Goal: Obtain resource: Obtain resource

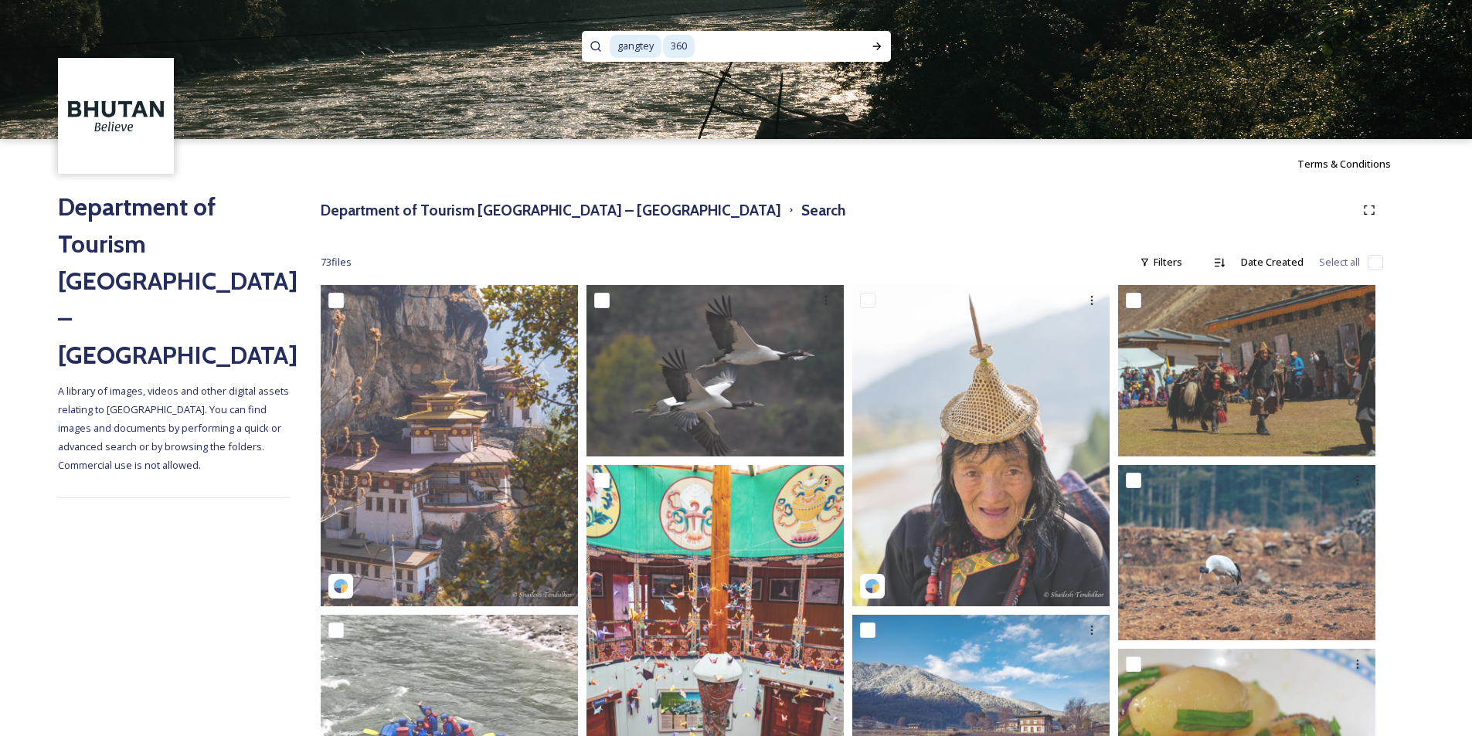
click at [718, 50] on input at bounding box center [779, 46] width 167 height 34
type input "3"
type input "g"
type input "[PERSON_NAME]"
drag, startPoint x: 872, startPoint y: 43, endPoint x: 1038, endPoint y: 43, distance: 166.1
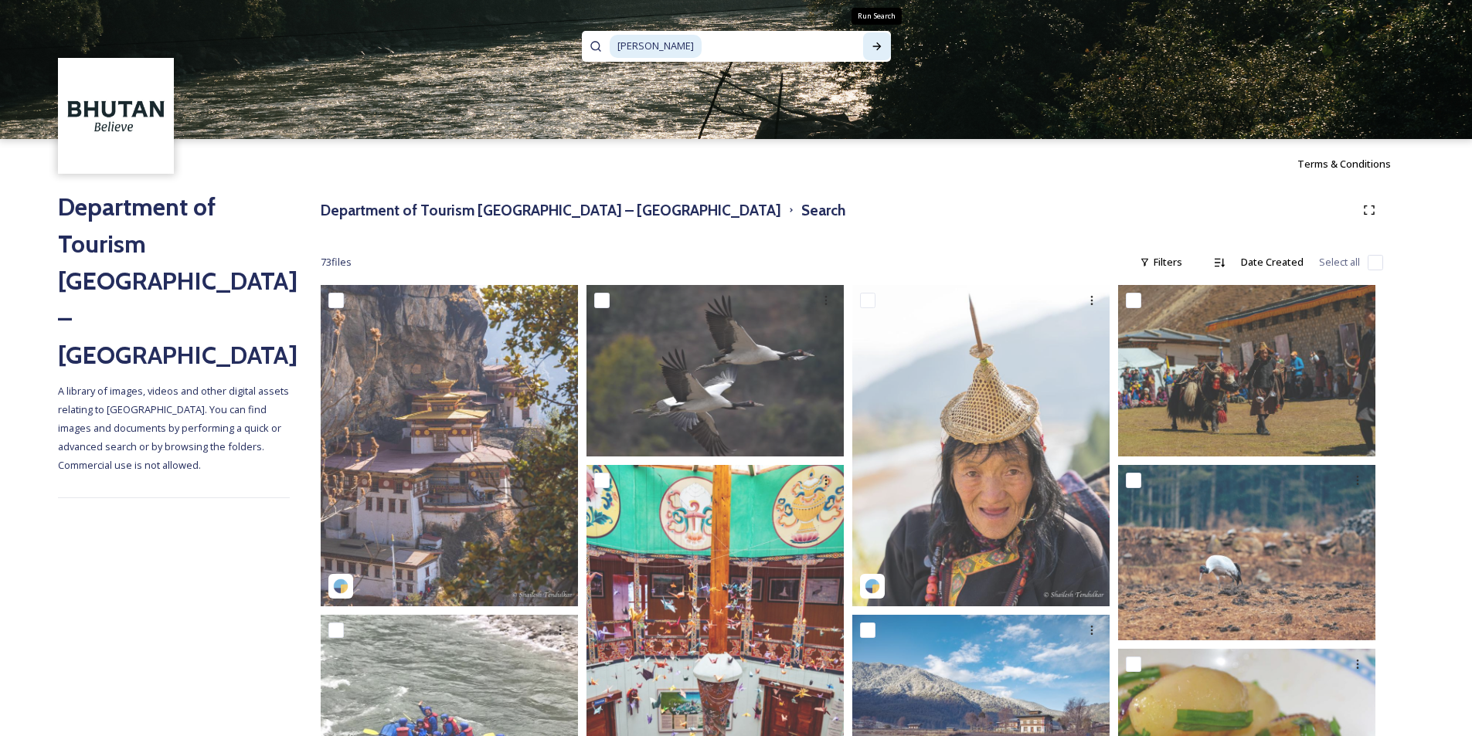
click at [873, 43] on icon at bounding box center [877, 46] width 12 height 12
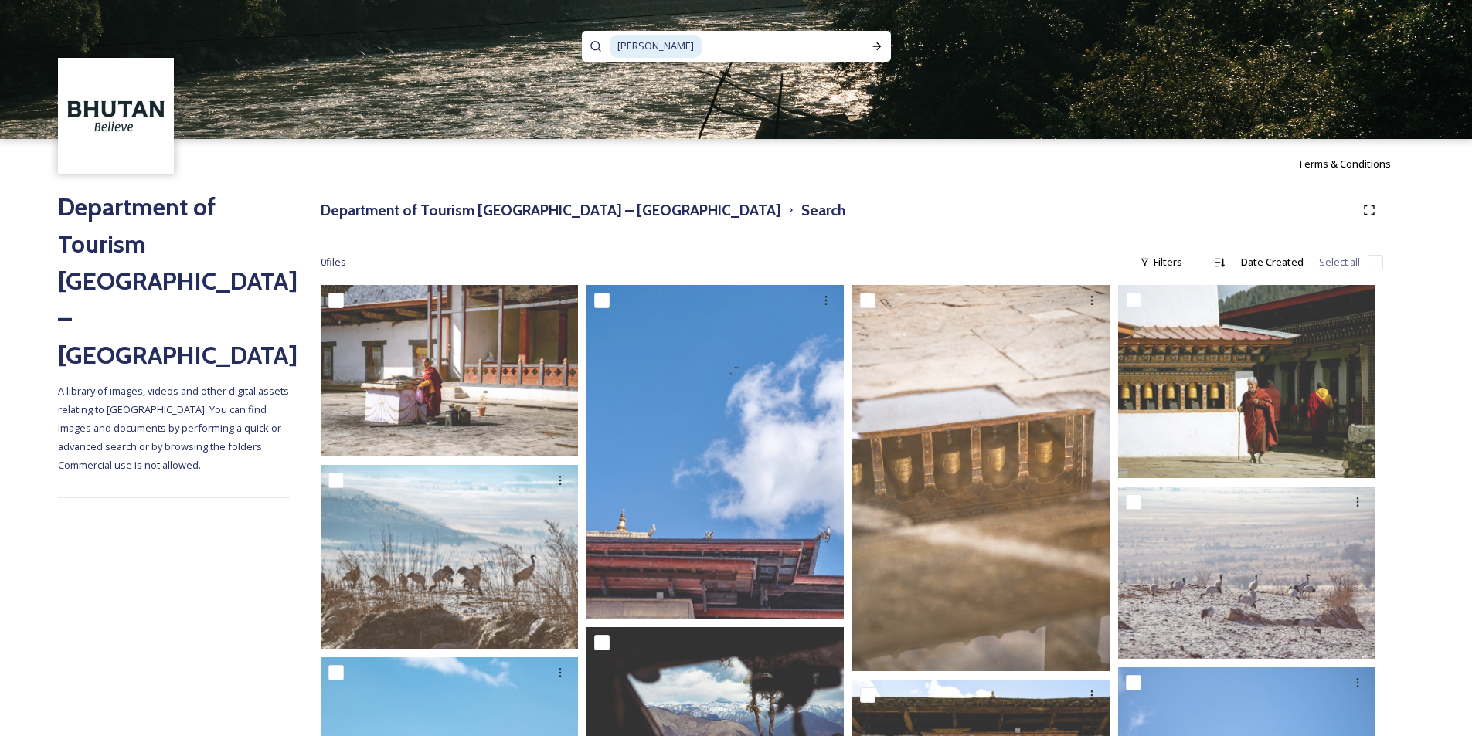
click at [703, 45] on input at bounding box center [783, 46] width 160 height 34
type input "b"
paste input "Chamkhar"
type input "Chamkhar"
click at [879, 48] on icon at bounding box center [877, 46] width 12 height 12
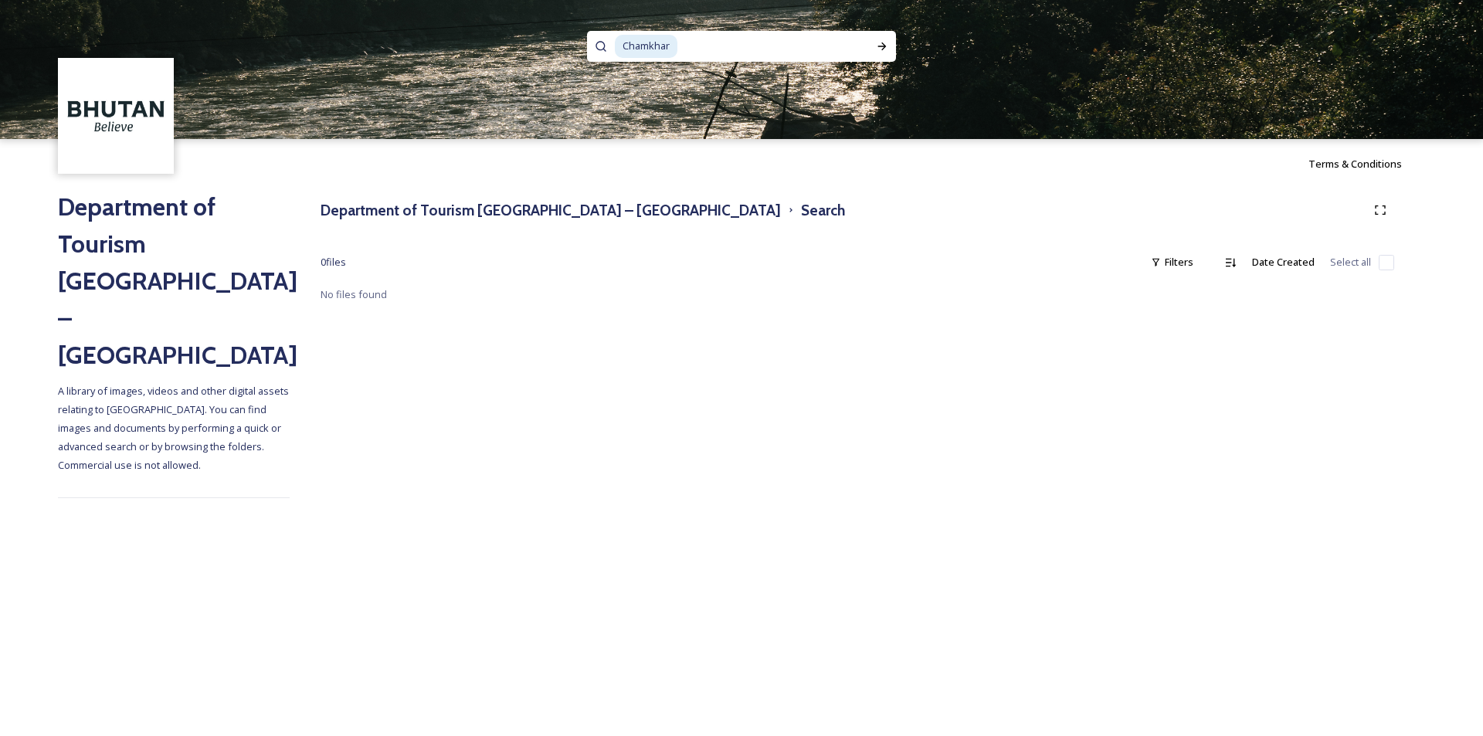
drag, startPoint x: 708, startPoint y: 49, endPoint x: 560, endPoint y: 49, distance: 147.6
click at [560, 49] on div "Chamkhar" at bounding box center [741, 69] width 1483 height 139
type input "C"
paste input "[GEOGRAPHIC_DATA]"
type input "[GEOGRAPHIC_DATA]"
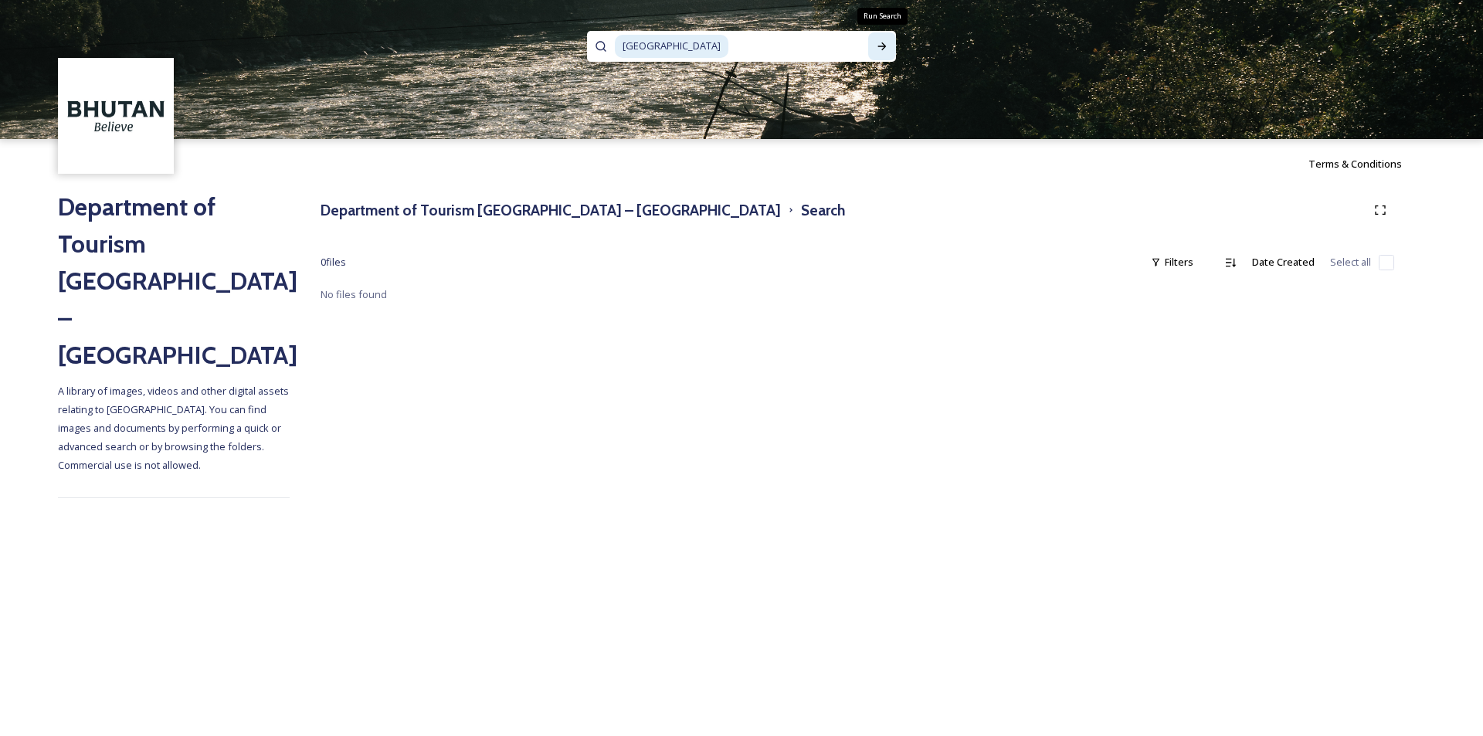
click at [885, 41] on icon at bounding box center [882, 46] width 12 height 12
click at [566, 214] on h3 "Department of Tourism [GEOGRAPHIC_DATA] – [GEOGRAPHIC_DATA]" at bounding box center [551, 210] width 460 height 22
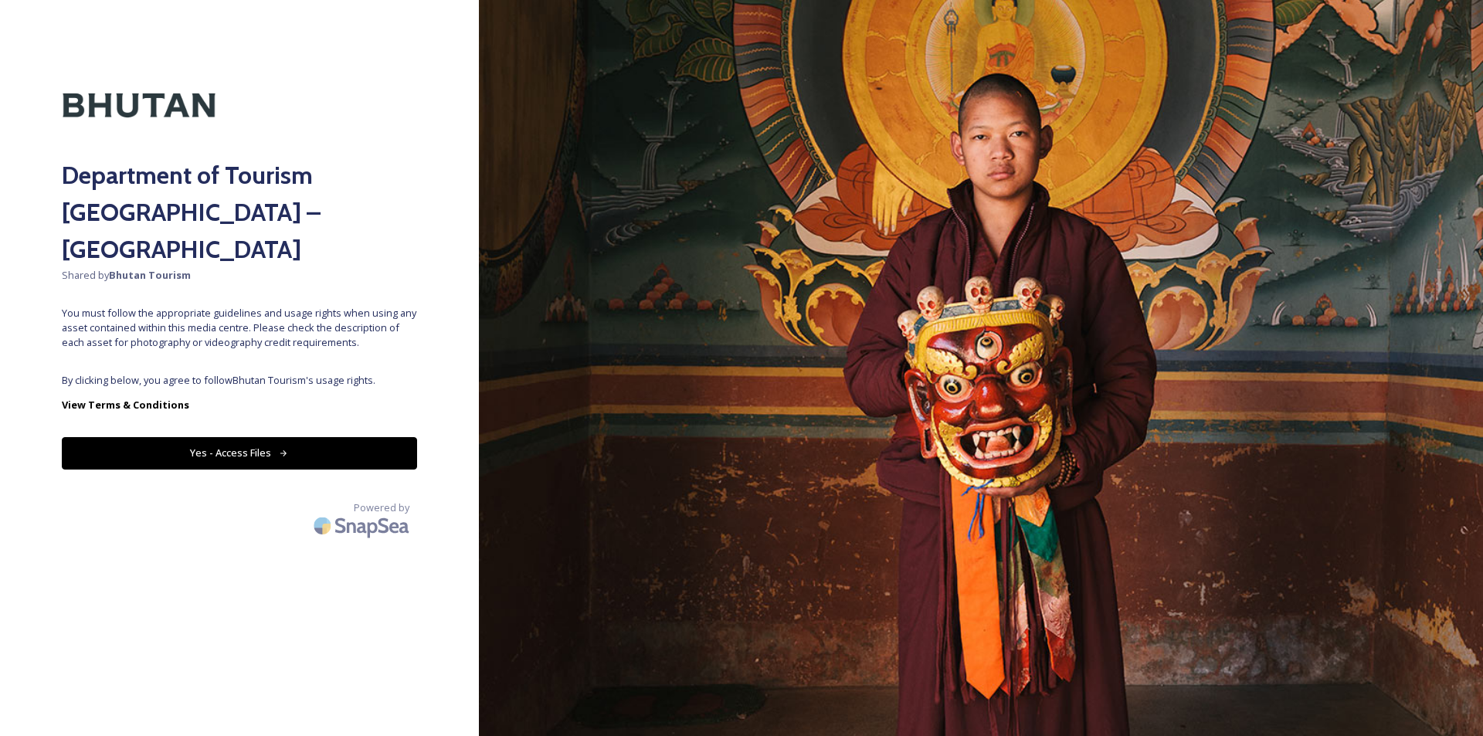
click at [291, 437] on button "Yes - Access Files" at bounding box center [239, 453] width 355 height 32
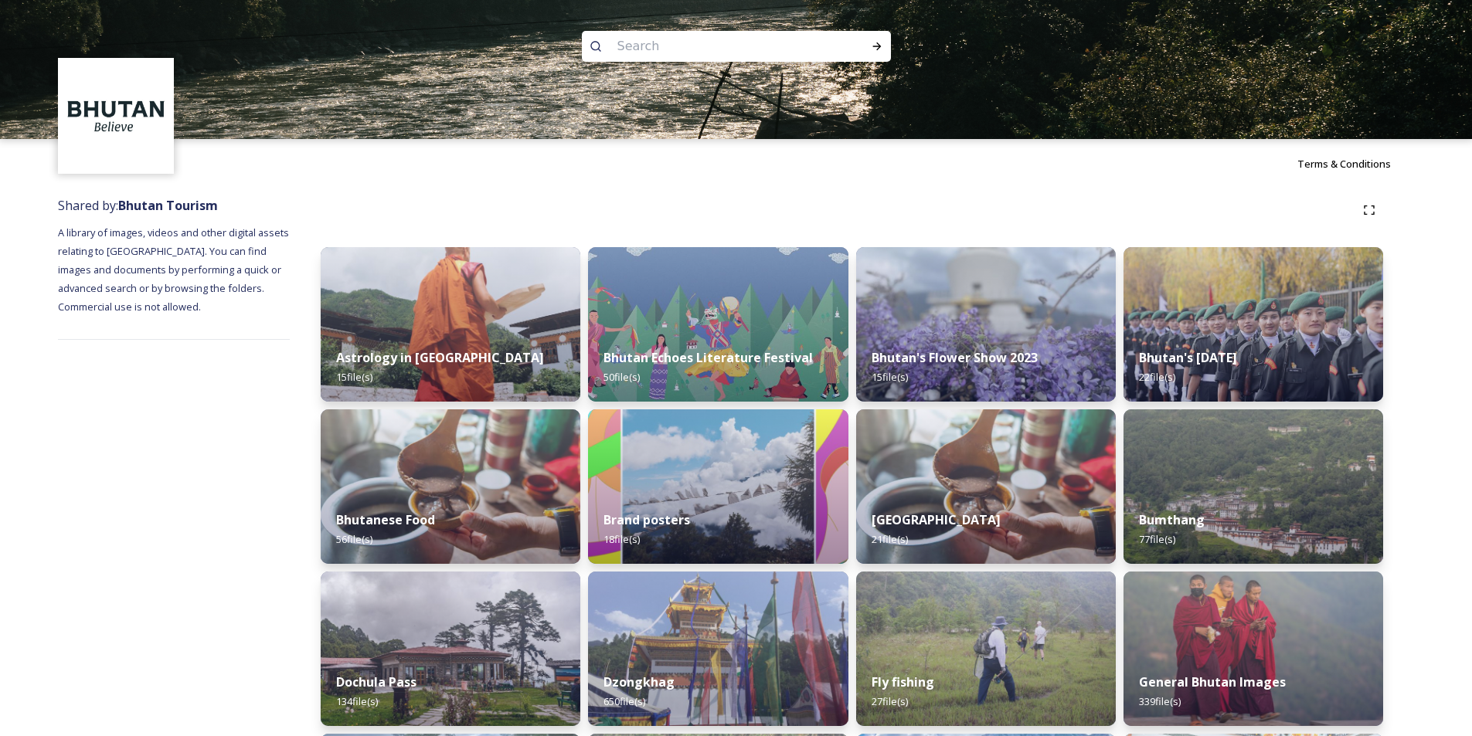
click at [659, 48] on input at bounding box center [716, 46] width 212 height 34
paste input "[GEOGRAPHIC_DATA]"
type input "[GEOGRAPHIC_DATA]"
click at [882, 50] on icon at bounding box center [877, 46] width 12 height 12
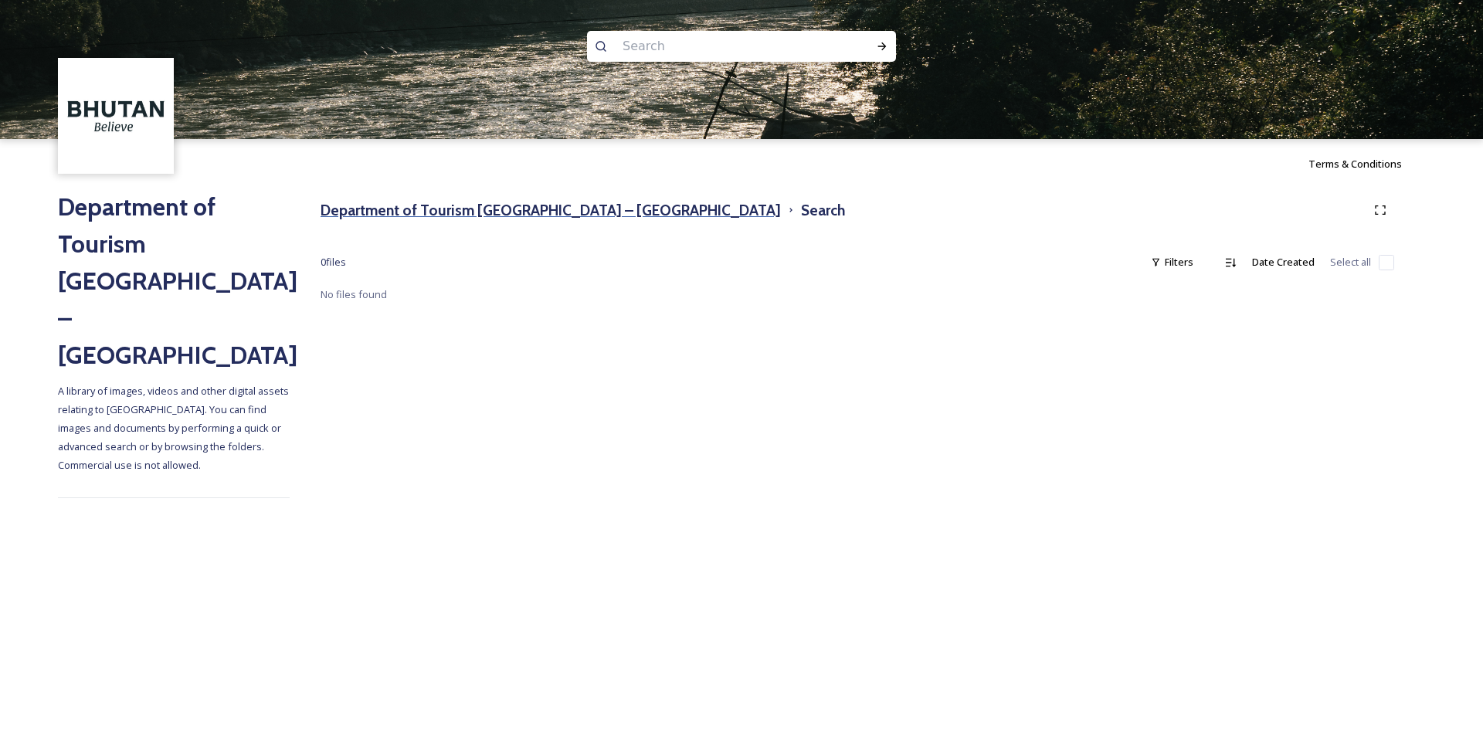
click at [576, 201] on h3 "Department of Tourism [GEOGRAPHIC_DATA] – [GEOGRAPHIC_DATA]" at bounding box center [551, 210] width 460 height 22
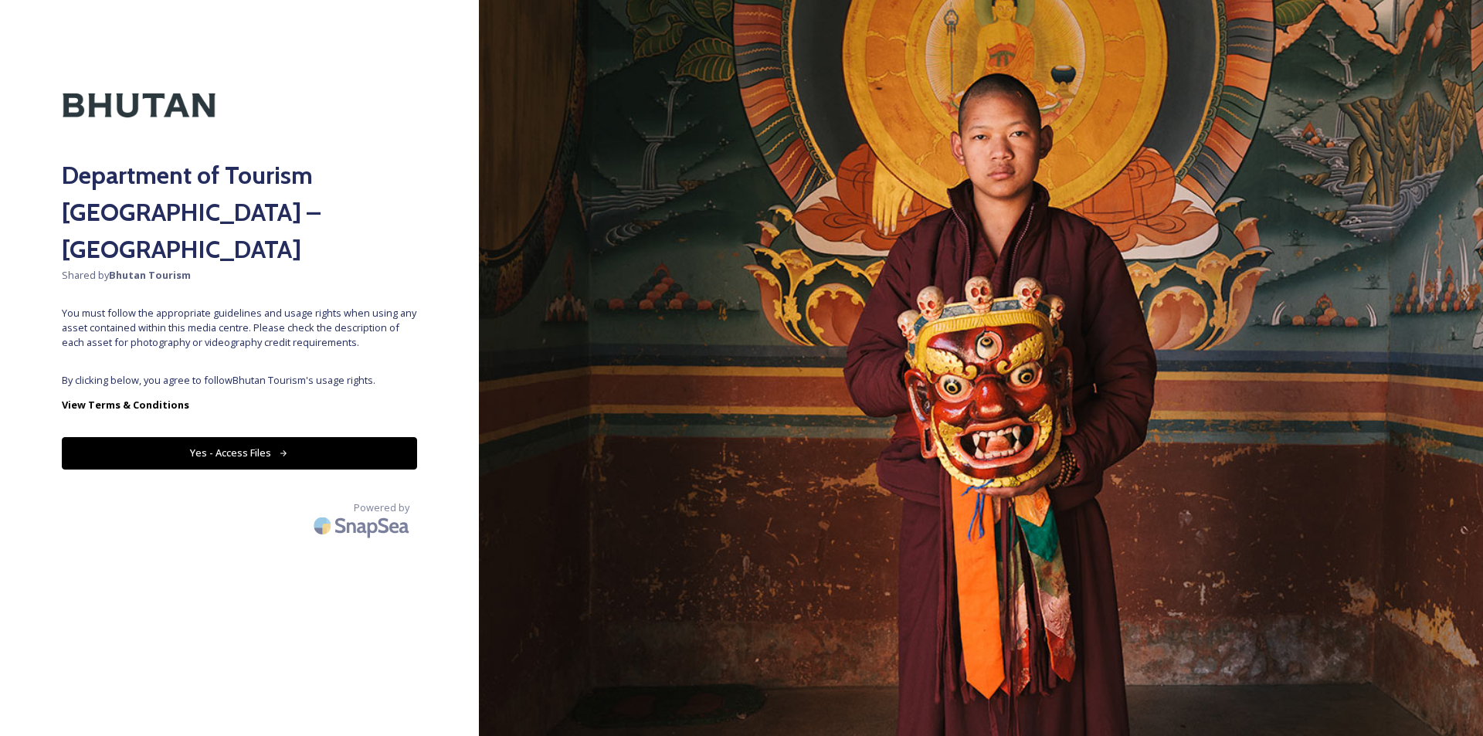
click at [358, 437] on button "Yes - Access Files" at bounding box center [239, 453] width 355 height 32
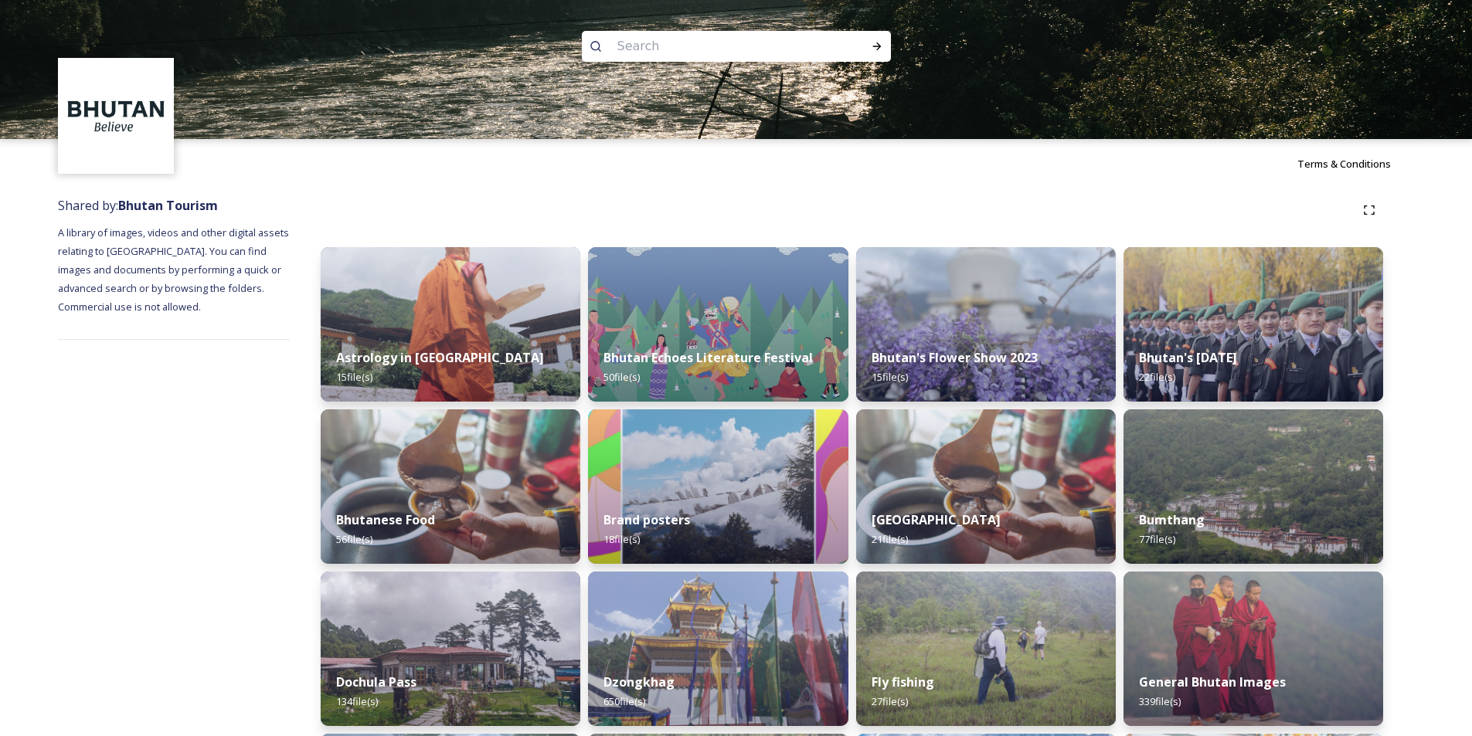
drag, startPoint x: 1264, startPoint y: 477, endPoint x: 1320, endPoint y: 415, distance: 84.2
click at [1264, 477] on img at bounding box center [1253, 486] width 260 height 155
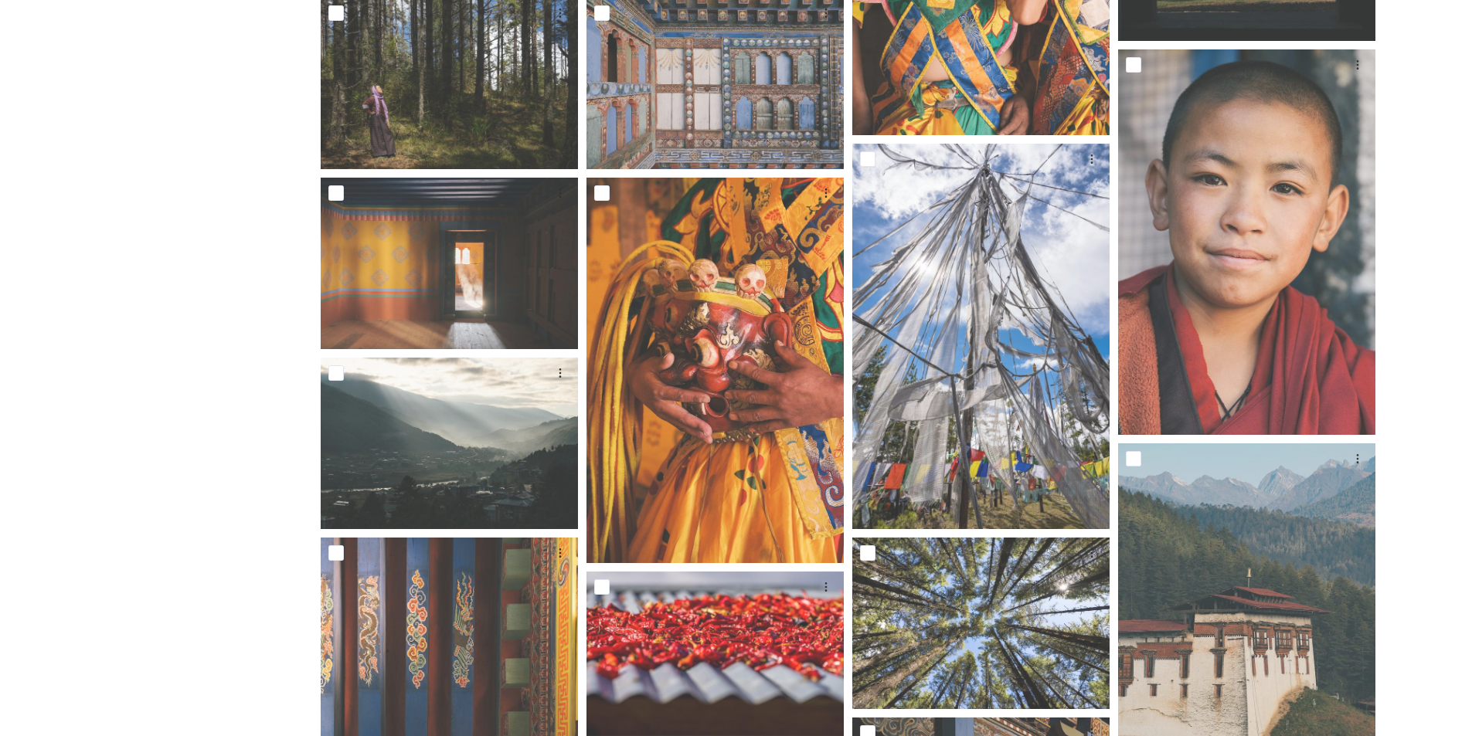
scroll to position [2575, 0]
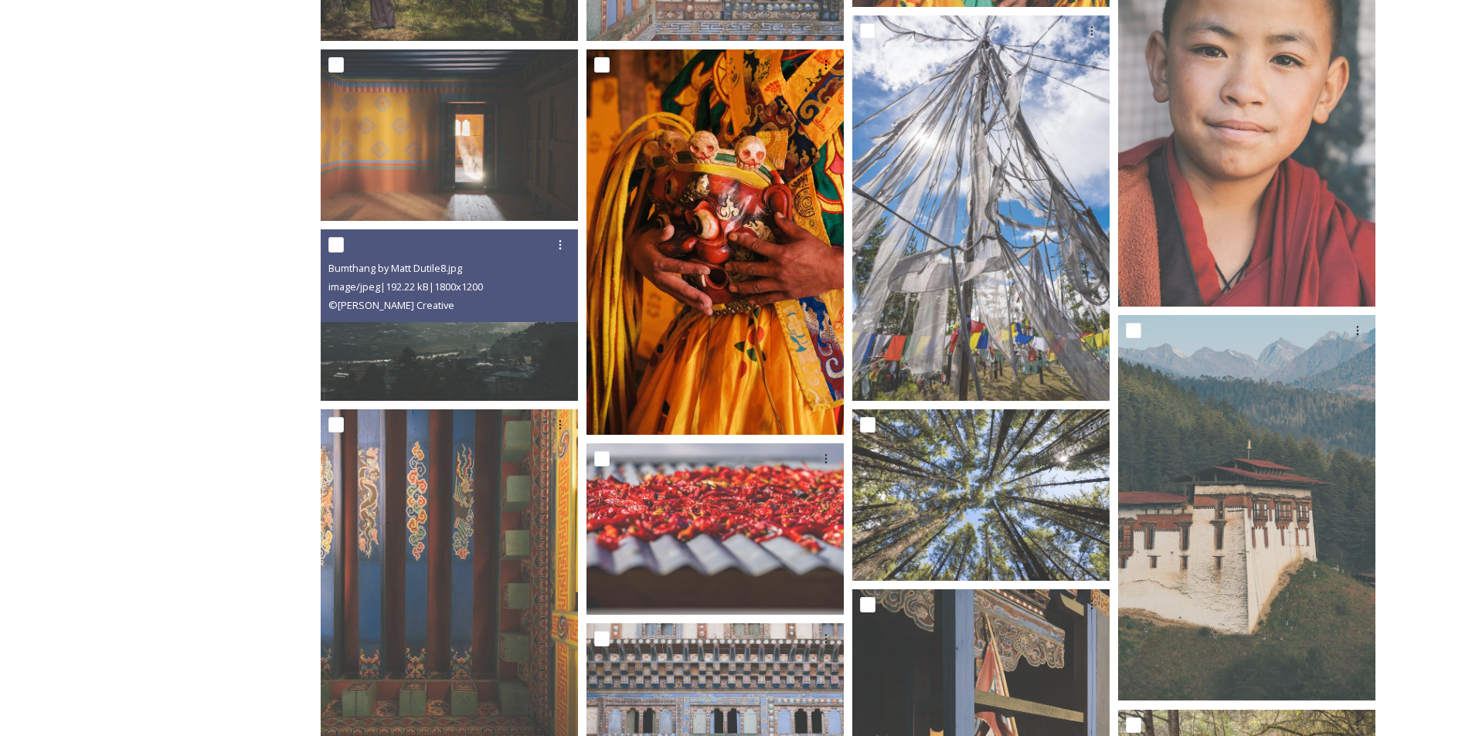
drag, startPoint x: 552, startPoint y: 248, endPoint x: 634, endPoint y: 241, distance: 82.2
click at [554, 246] on div at bounding box center [560, 245] width 28 height 28
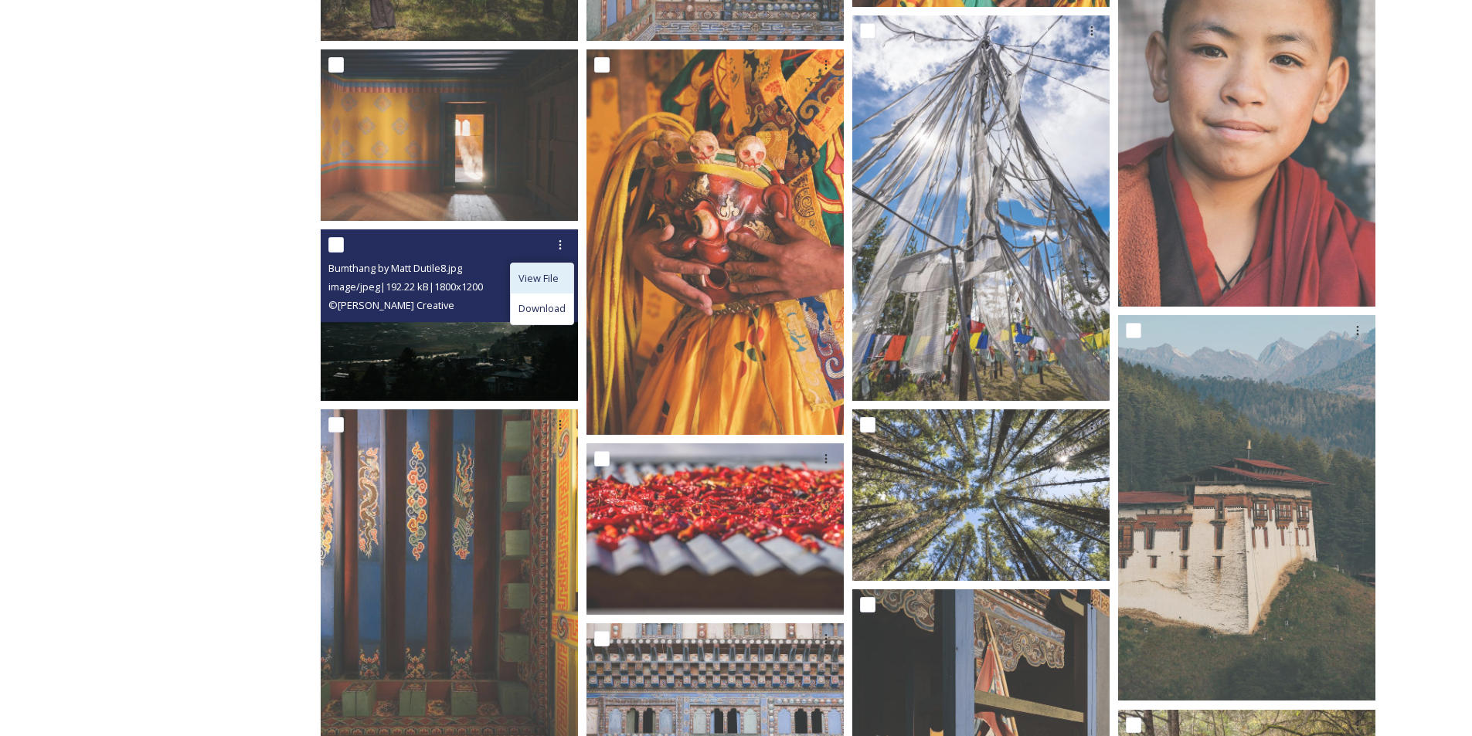
click at [539, 280] on span "View File" at bounding box center [538, 278] width 40 height 15
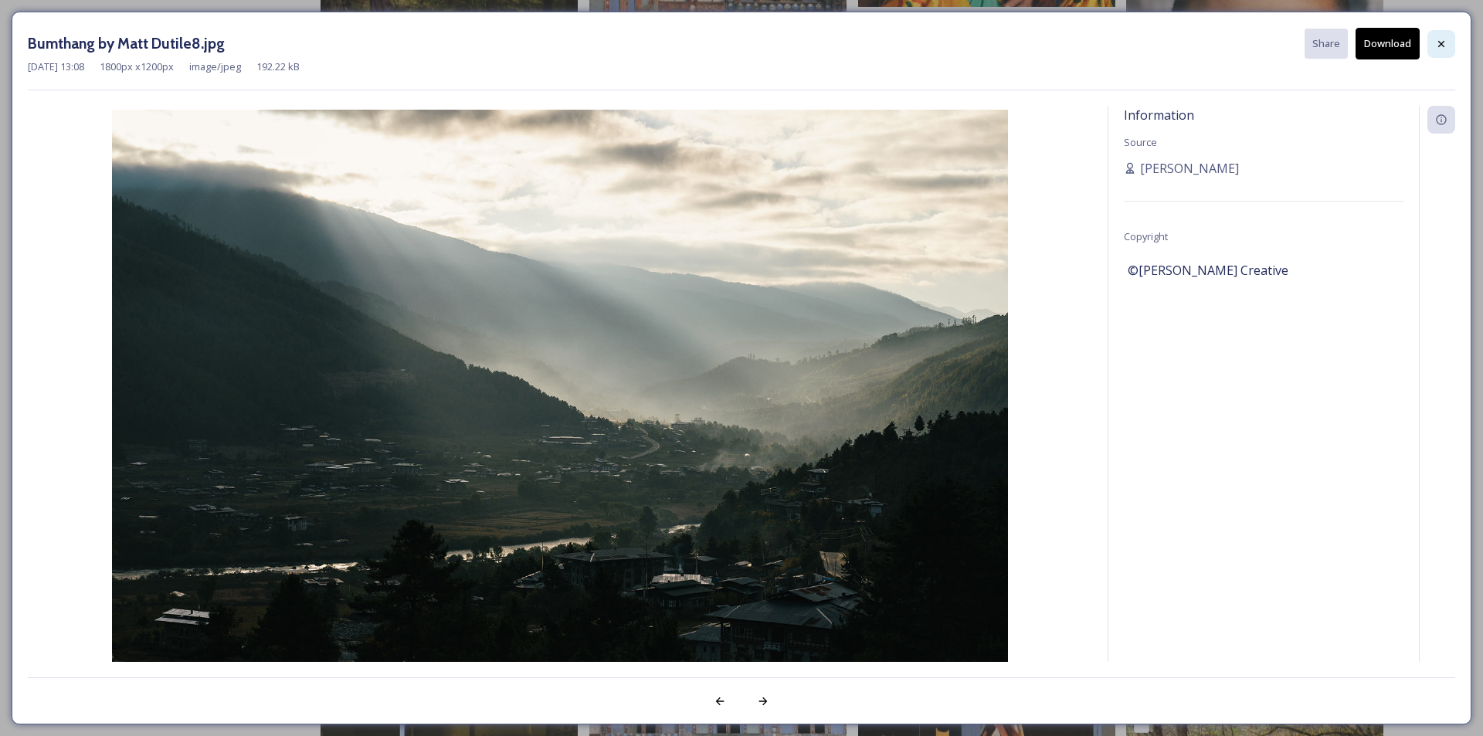
click at [1444, 40] on icon at bounding box center [1441, 44] width 12 height 12
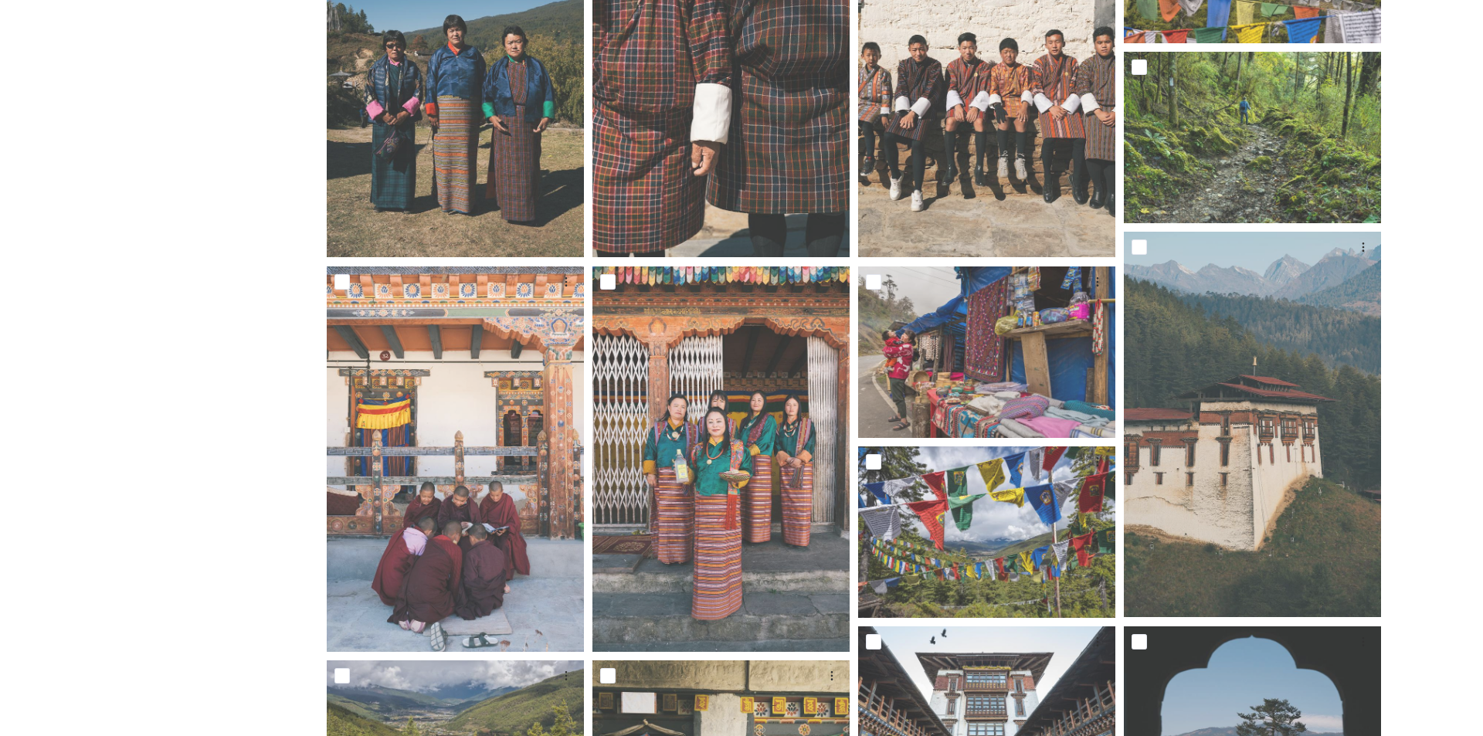
scroll to position [0, 0]
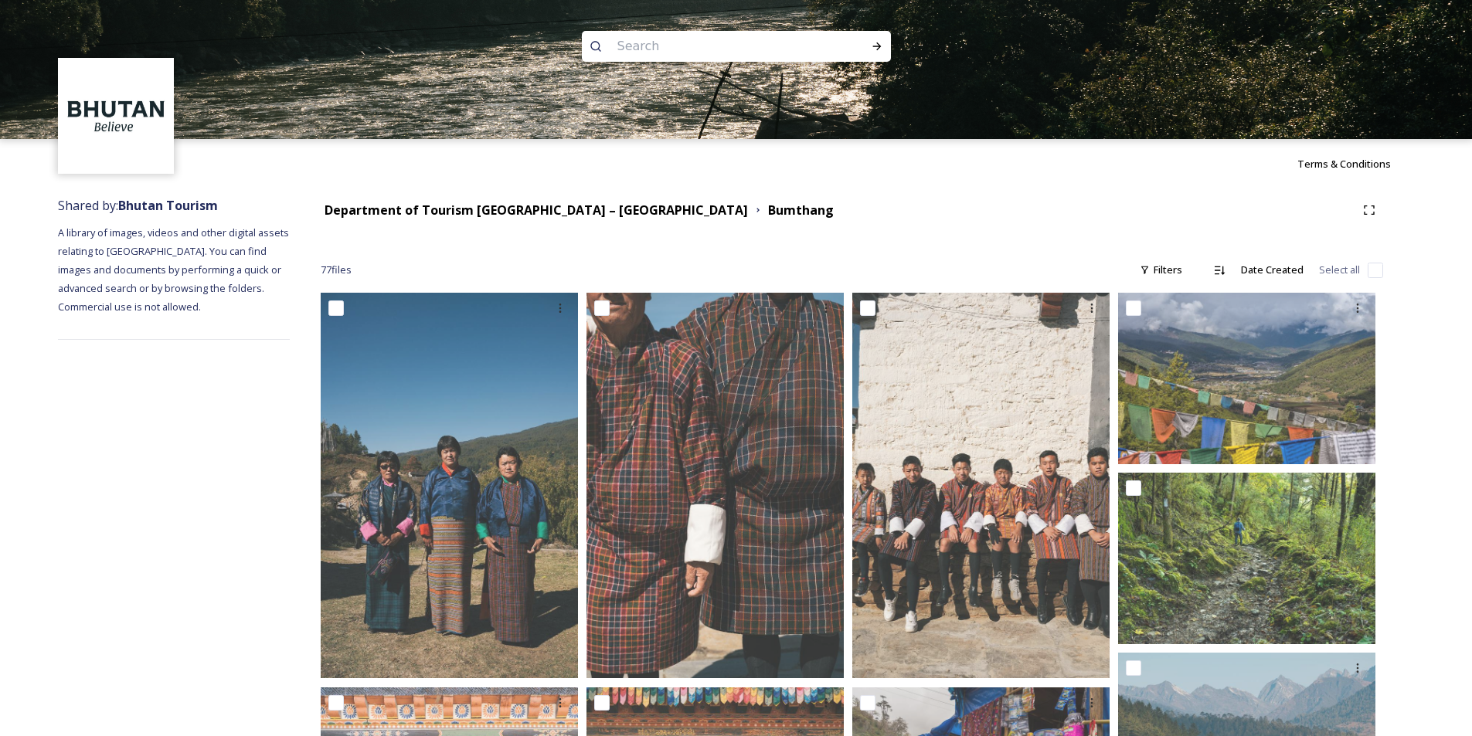
click at [689, 46] on input at bounding box center [716, 46] width 212 height 34
paste input "Zangdopelri"
type input "Zangdopelri"
click at [876, 51] on icon at bounding box center [877, 46] width 12 height 12
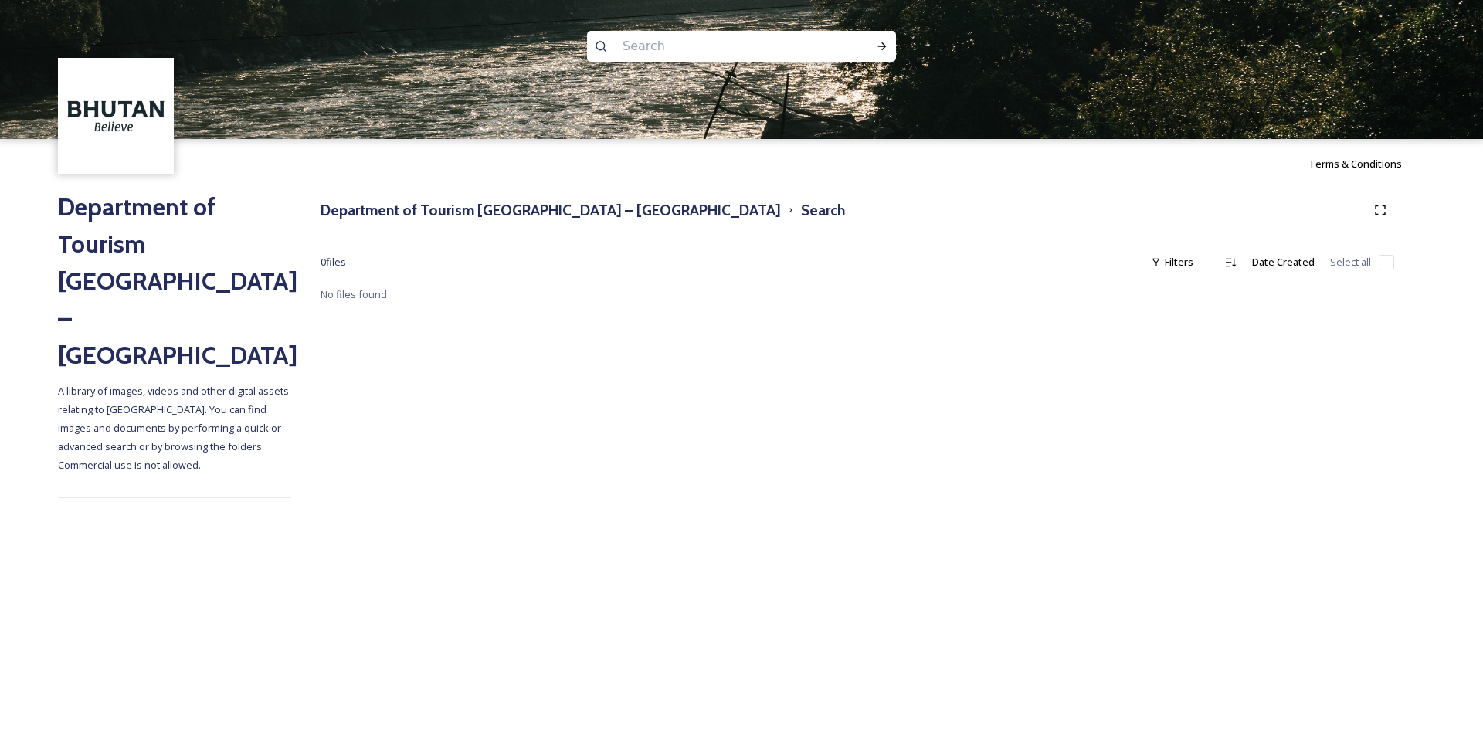
click at [647, 48] on input at bounding box center [721, 46] width 212 height 34
paste input "Zangdopelri"
drag, startPoint x: 691, startPoint y: 48, endPoint x: 473, endPoint y: 32, distance: 219.2
click at [477, 37] on div "Zangdopelri" at bounding box center [741, 69] width 1483 height 139
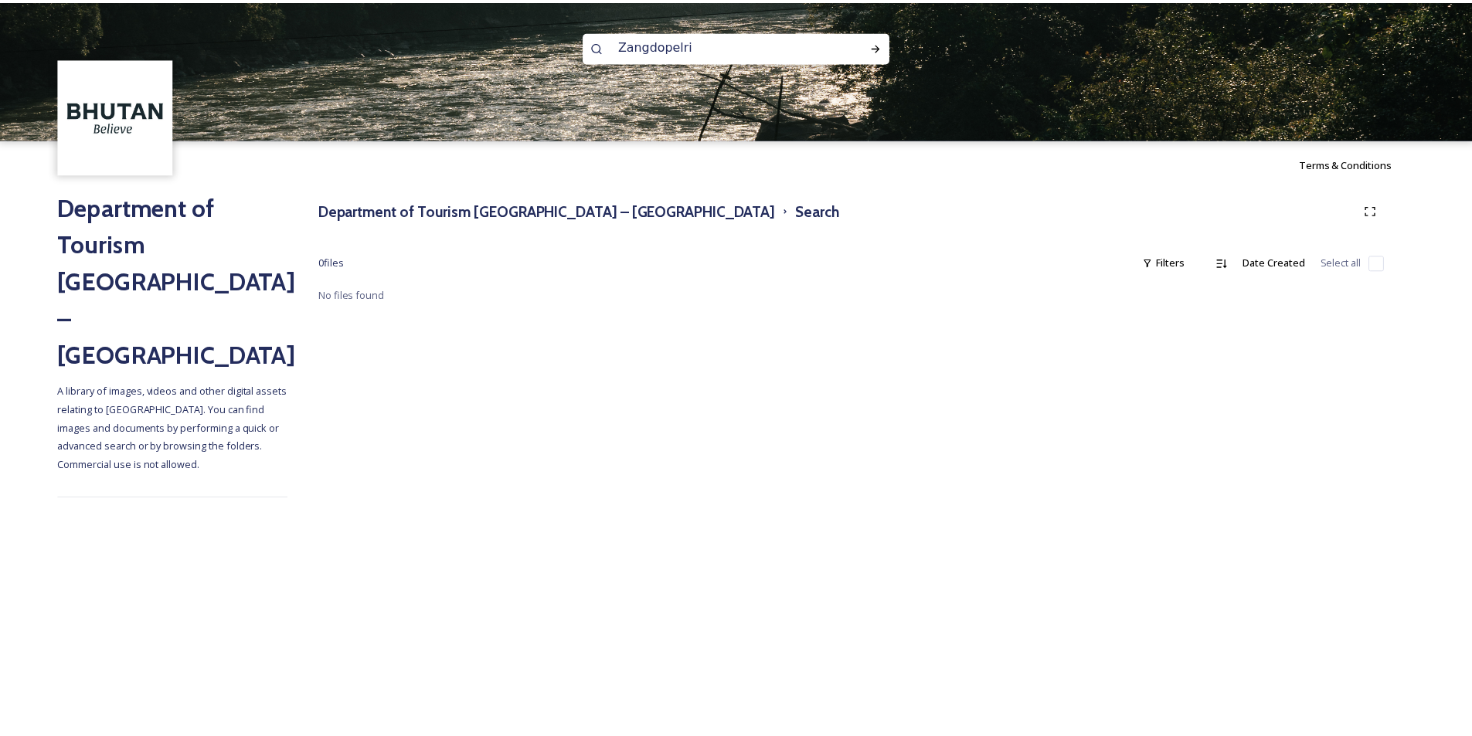
scroll to position [0, 0]
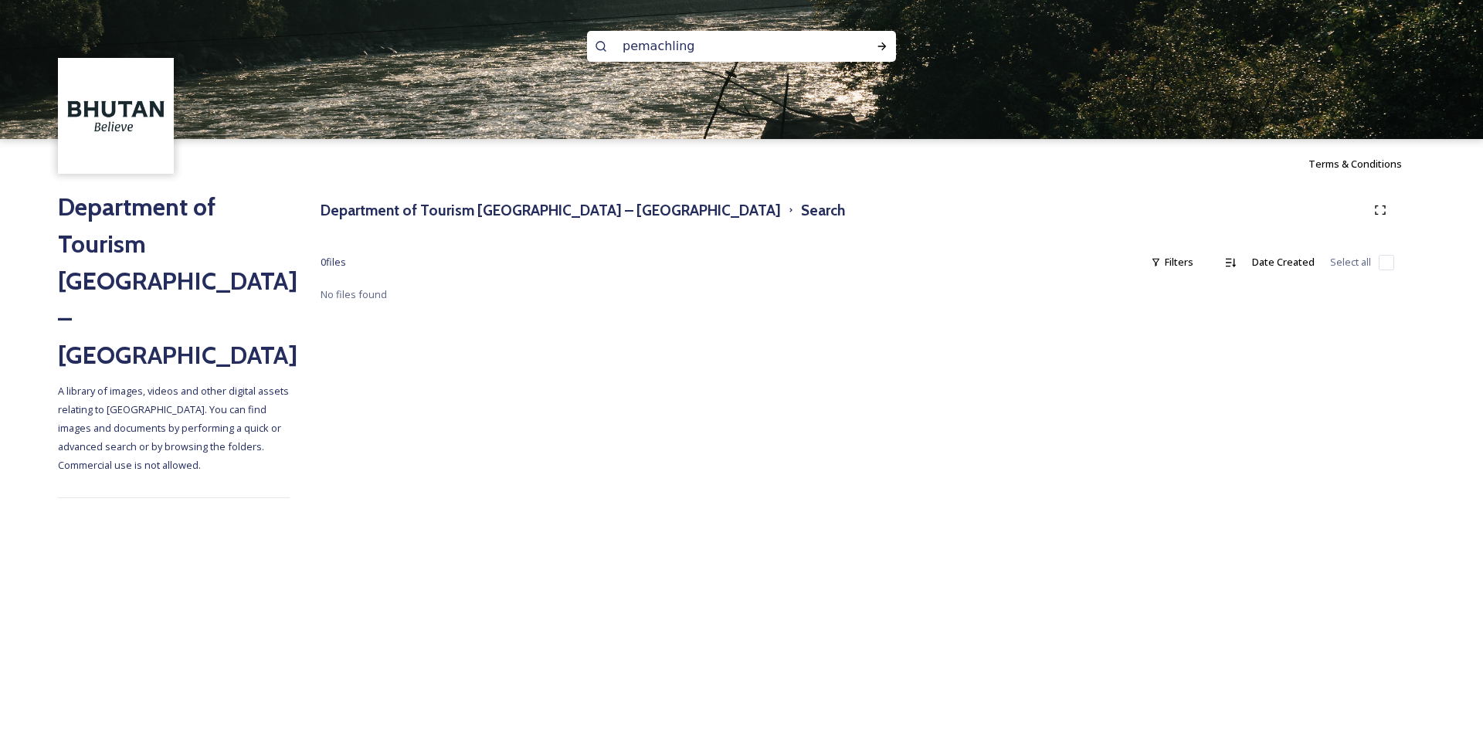
type input "pemacholing"
click at [879, 47] on icon at bounding box center [882, 46] width 12 height 12
click at [673, 45] on span "pemacholing" at bounding box center [652, 46] width 75 height 22
click at [882, 43] on icon at bounding box center [882, 46] width 12 height 12
click at [653, 47] on span "pemacholling" at bounding box center [653, 46] width 77 height 22
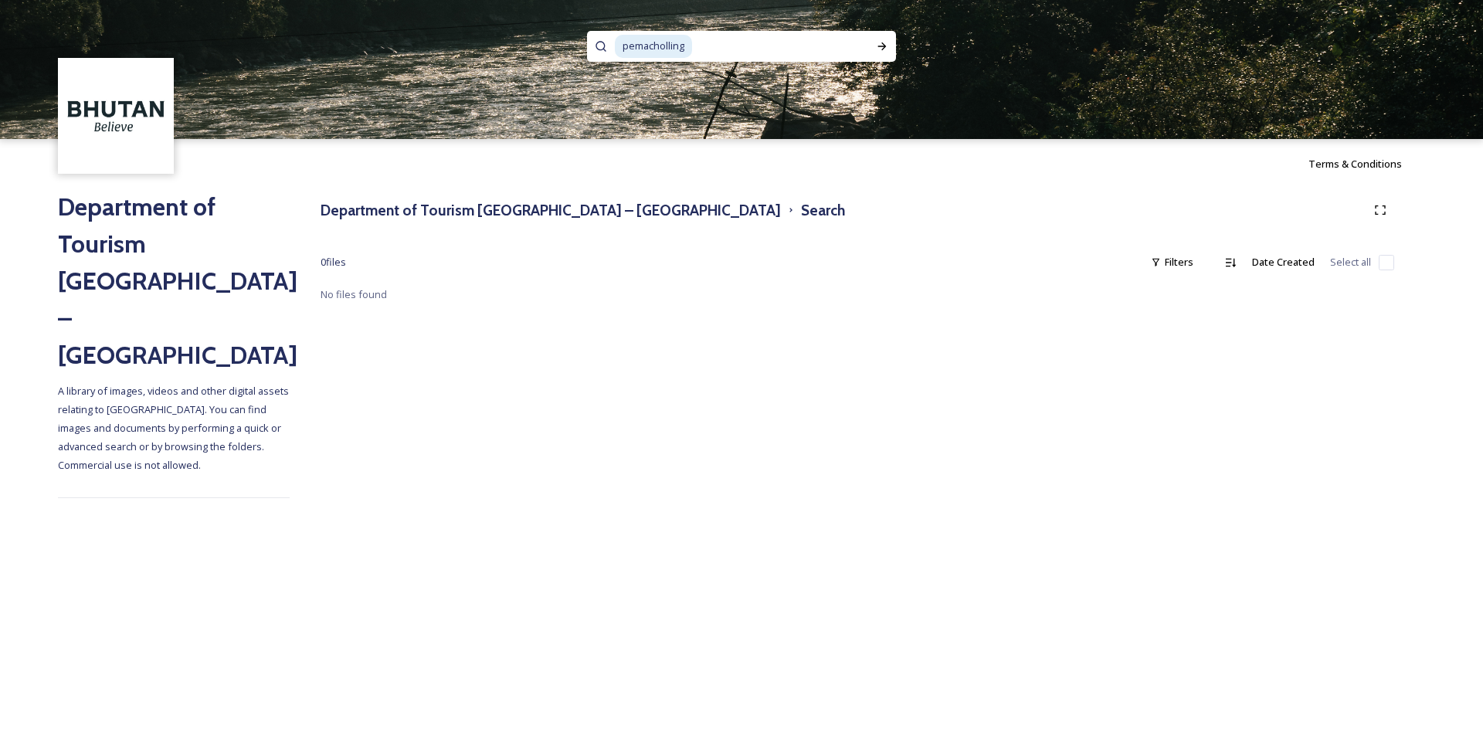
click at [651, 47] on span "pemacholling" at bounding box center [653, 46] width 77 height 22
click at [679, 46] on span "pema cholling" at bounding box center [655, 46] width 80 height 22
click at [883, 44] on icon at bounding box center [882, 46] width 8 height 8
click at [747, 46] on input at bounding box center [780, 46] width 172 height 34
type input "pema"
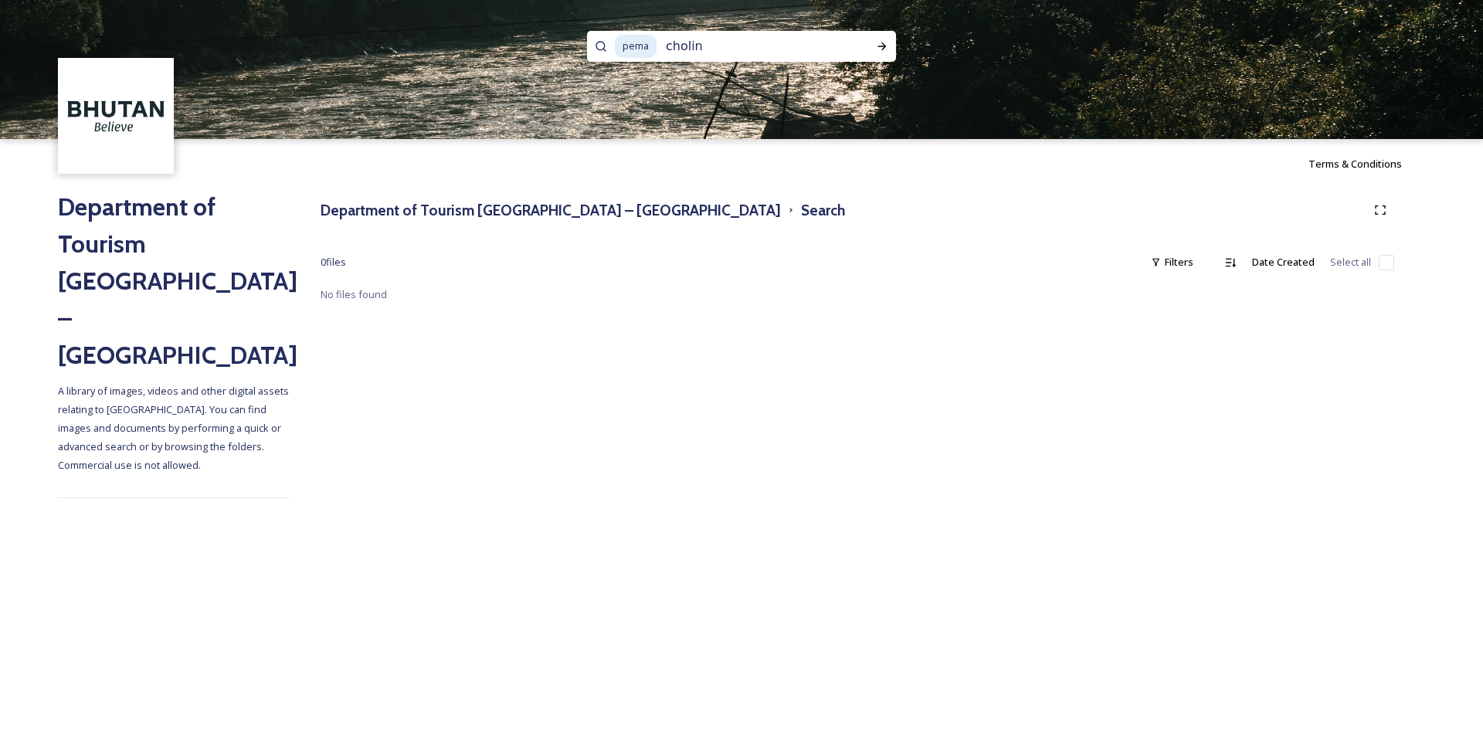
type input "choling"
click at [882, 50] on icon at bounding box center [882, 46] width 8 height 8
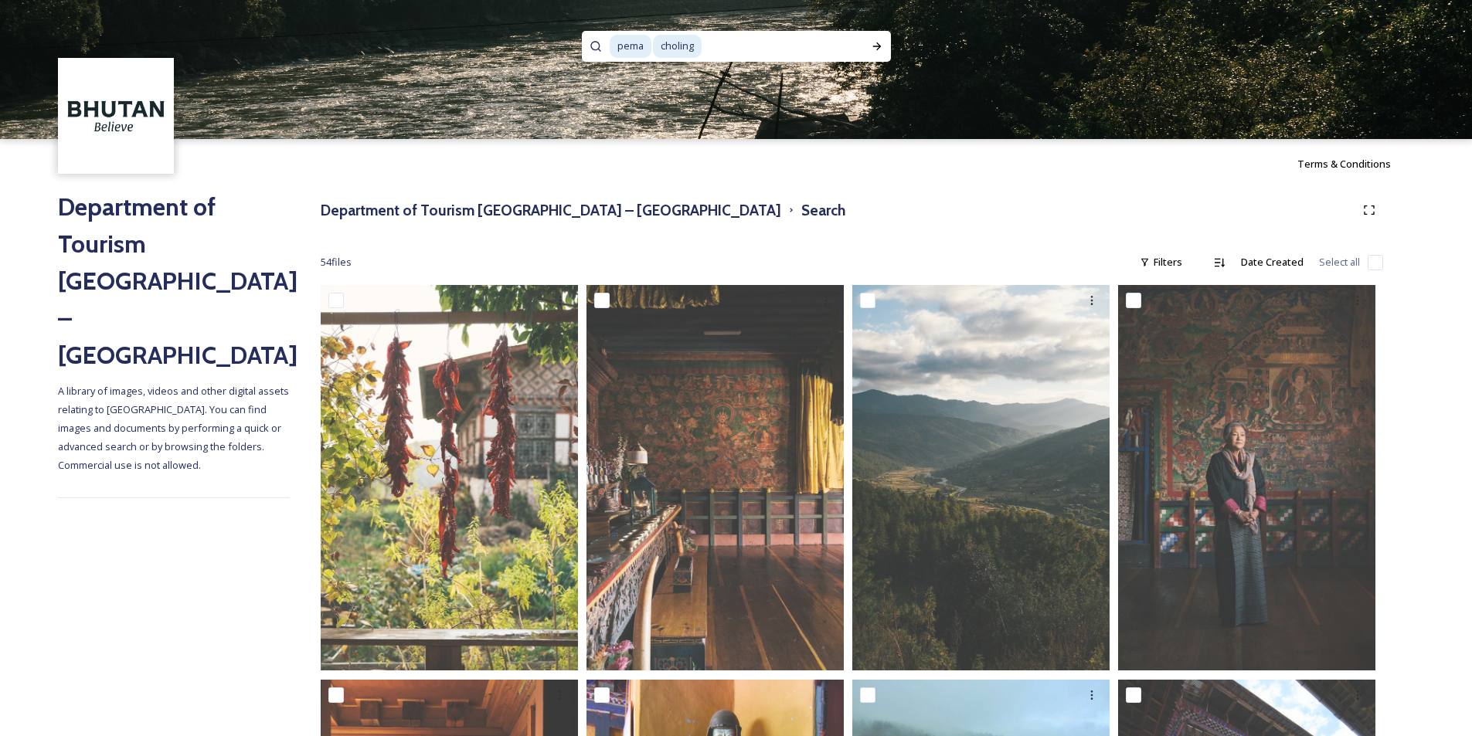
click at [724, 47] on input at bounding box center [783, 46] width 160 height 34
type input "cholling"
click at [876, 49] on icon at bounding box center [876, 46] width 8 height 8
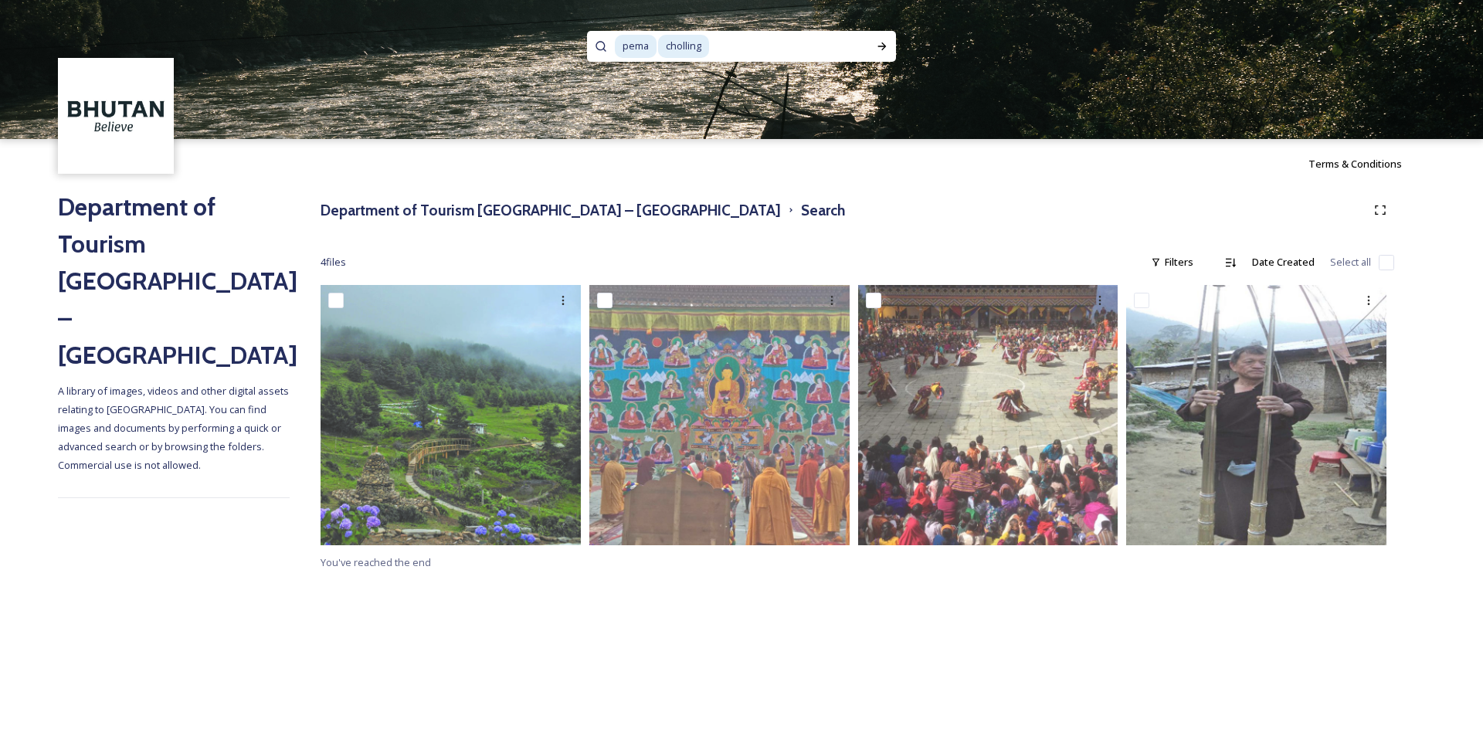
click at [769, 40] on input at bounding box center [790, 46] width 158 height 34
type input "c"
type input "pema"
click at [885, 36] on div "Run Search" at bounding box center [882, 46] width 28 height 28
click at [685, 41] on input at bounding box center [753, 46] width 190 height 34
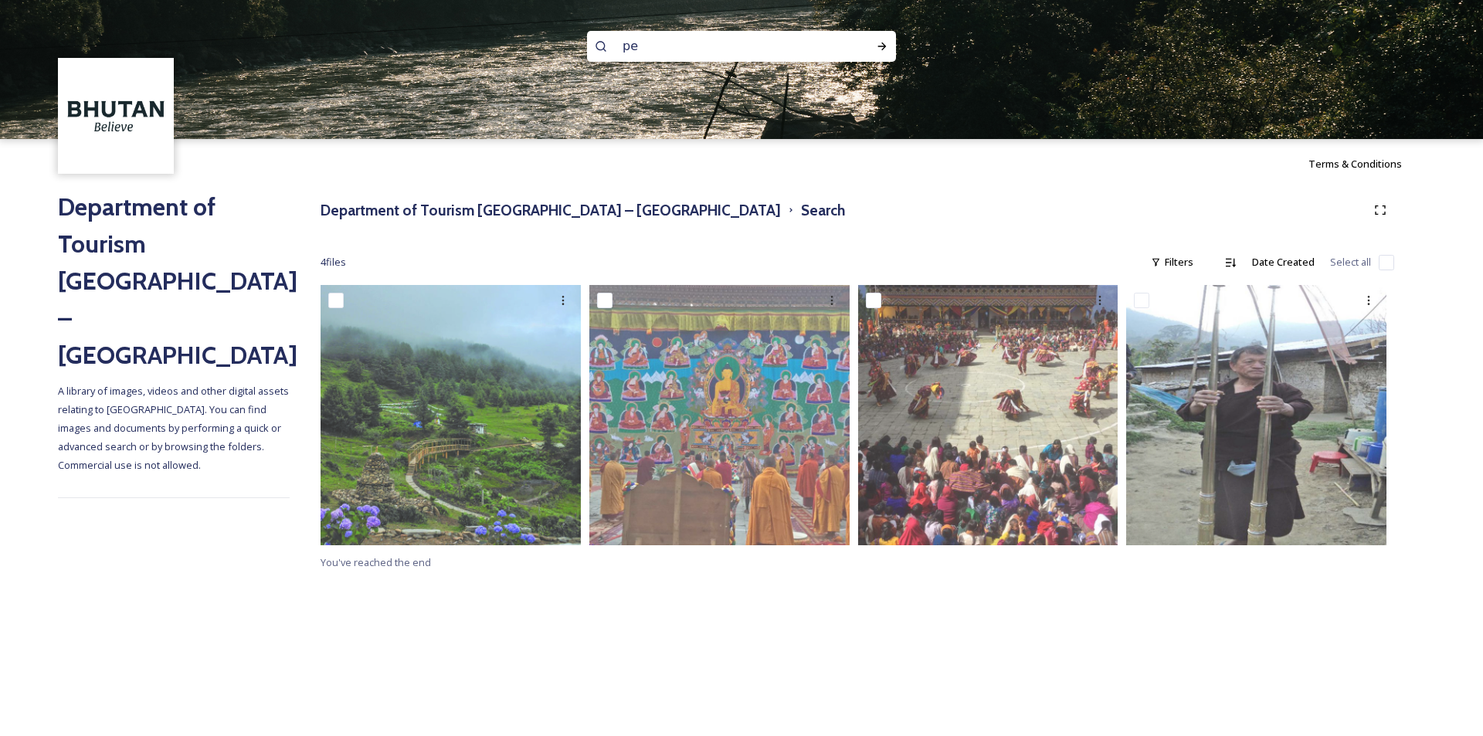
type input "p"
paste input "Kharchu Dratshang"
type input "Kharchu Dratshang"
click at [885, 43] on icon at bounding box center [882, 46] width 12 height 12
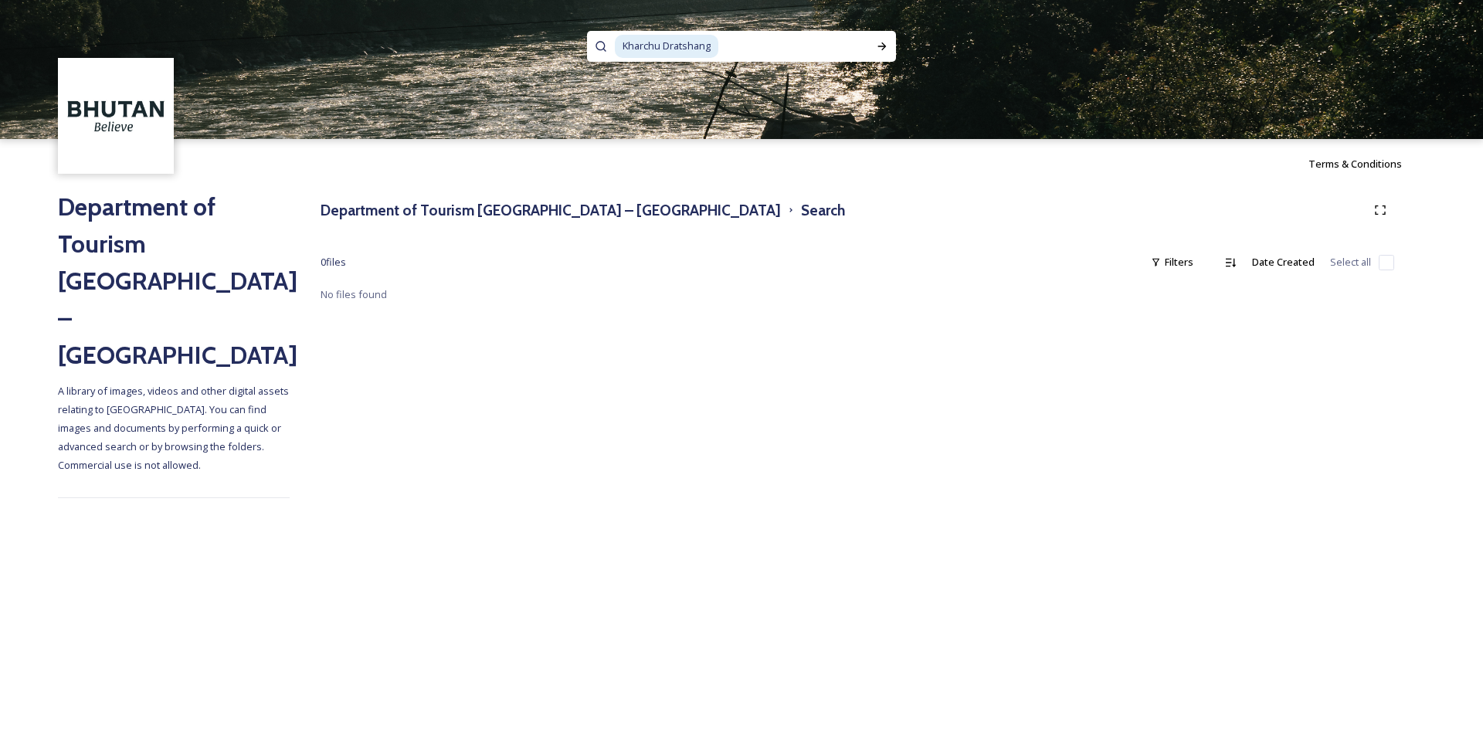
click at [742, 46] on input at bounding box center [794, 46] width 148 height 34
type input "K"
type input "[PERSON_NAME]"
type input "b"
type input "trans [GEOGRAPHIC_DATA]"
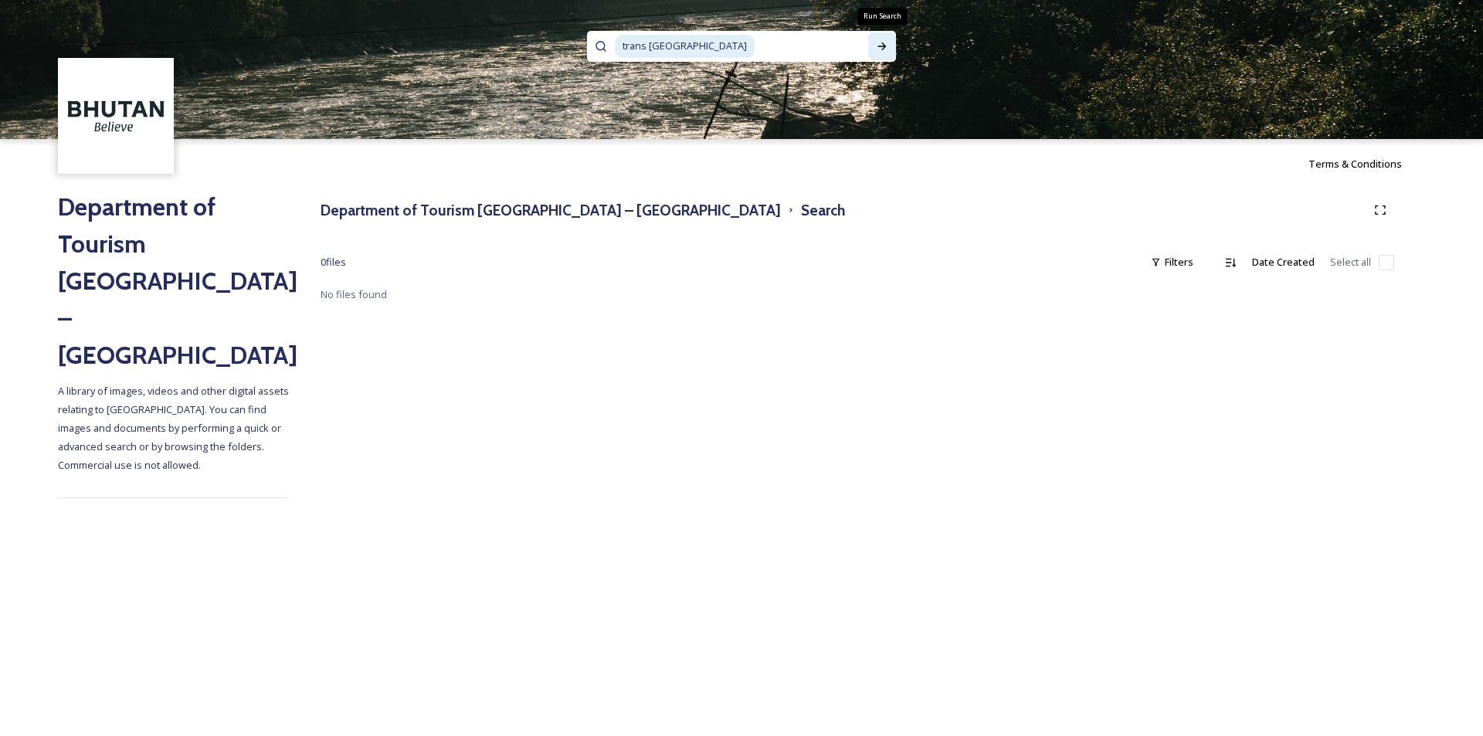
click at [888, 42] on icon at bounding box center [882, 46] width 12 height 12
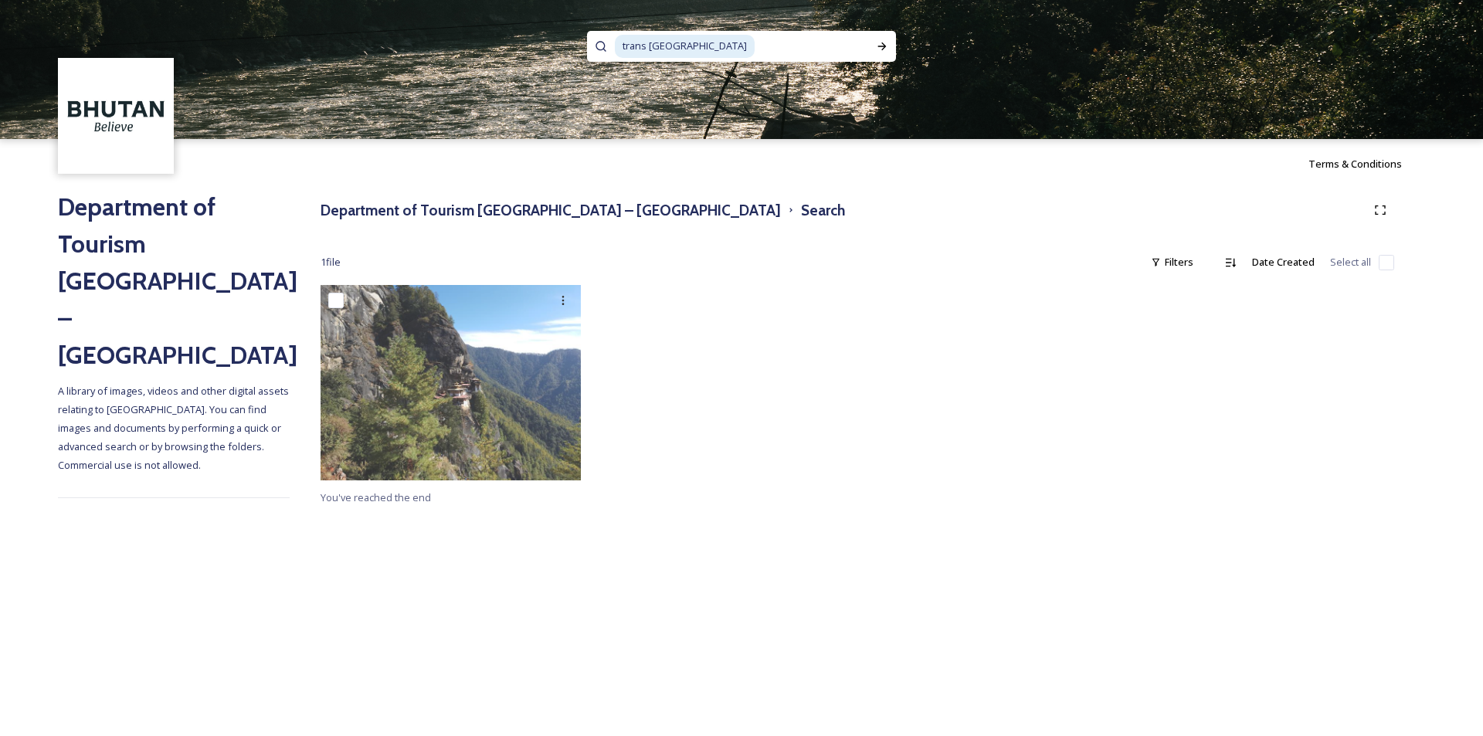
click at [756, 49] on input at bounding box center [812, 46] width 112 height 34
type input "t"
type input "[PERSON_NAME]"
click at [879, 42] on icon at bounding box center [882, 46] width 12 height 12
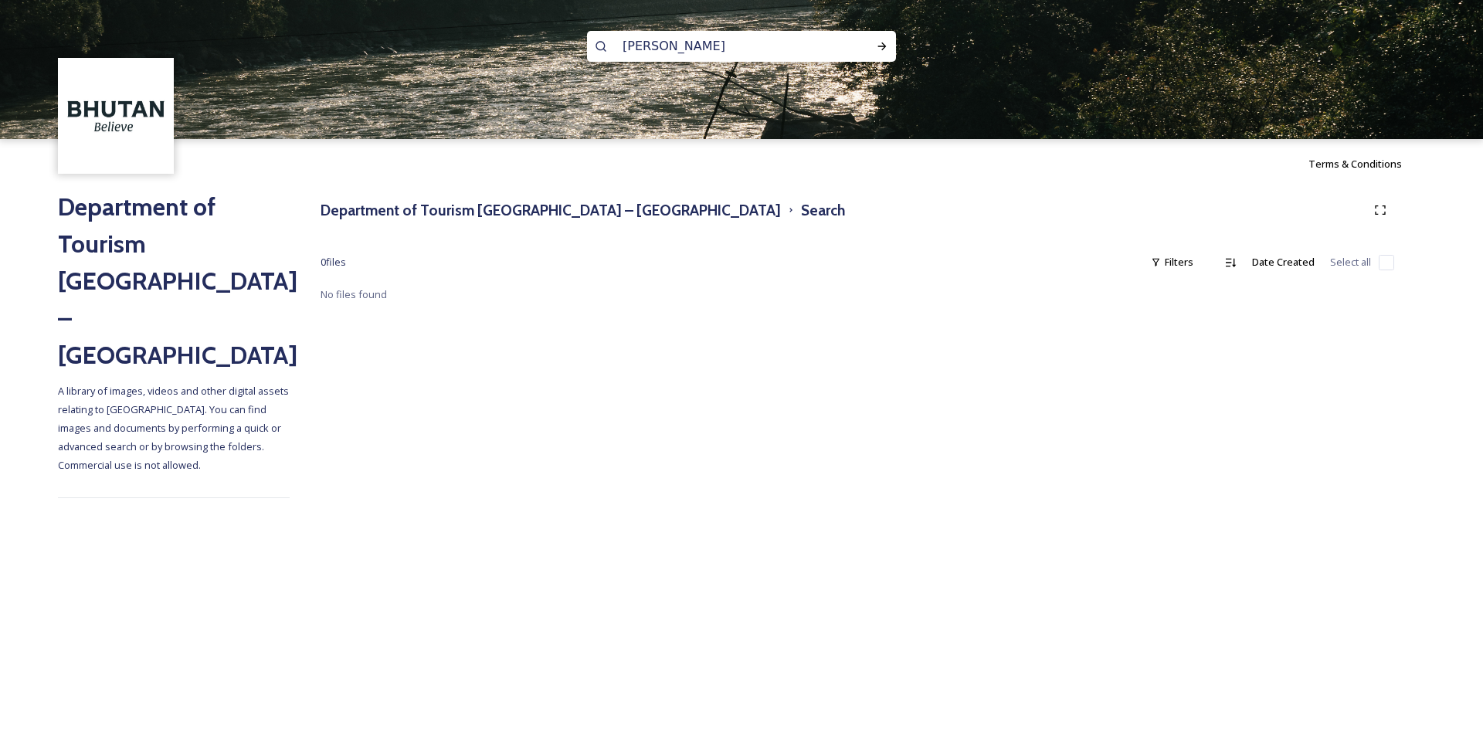
drag, startPoint x: 702, startPoint y: 48, endPoint x: 553, endPoint y: 36, distance: 149.6
click at [548, 37] on div "[PERSON_NAME]" at bounding box center [741, 69] width 1483 height 139
click at [488, 203] on h3 "Department of Tourism [GEOGRAPHIC_DATA] – [GEOGRAPHIC_DATA]" at bounding box center [551, 210] width 460 height 22
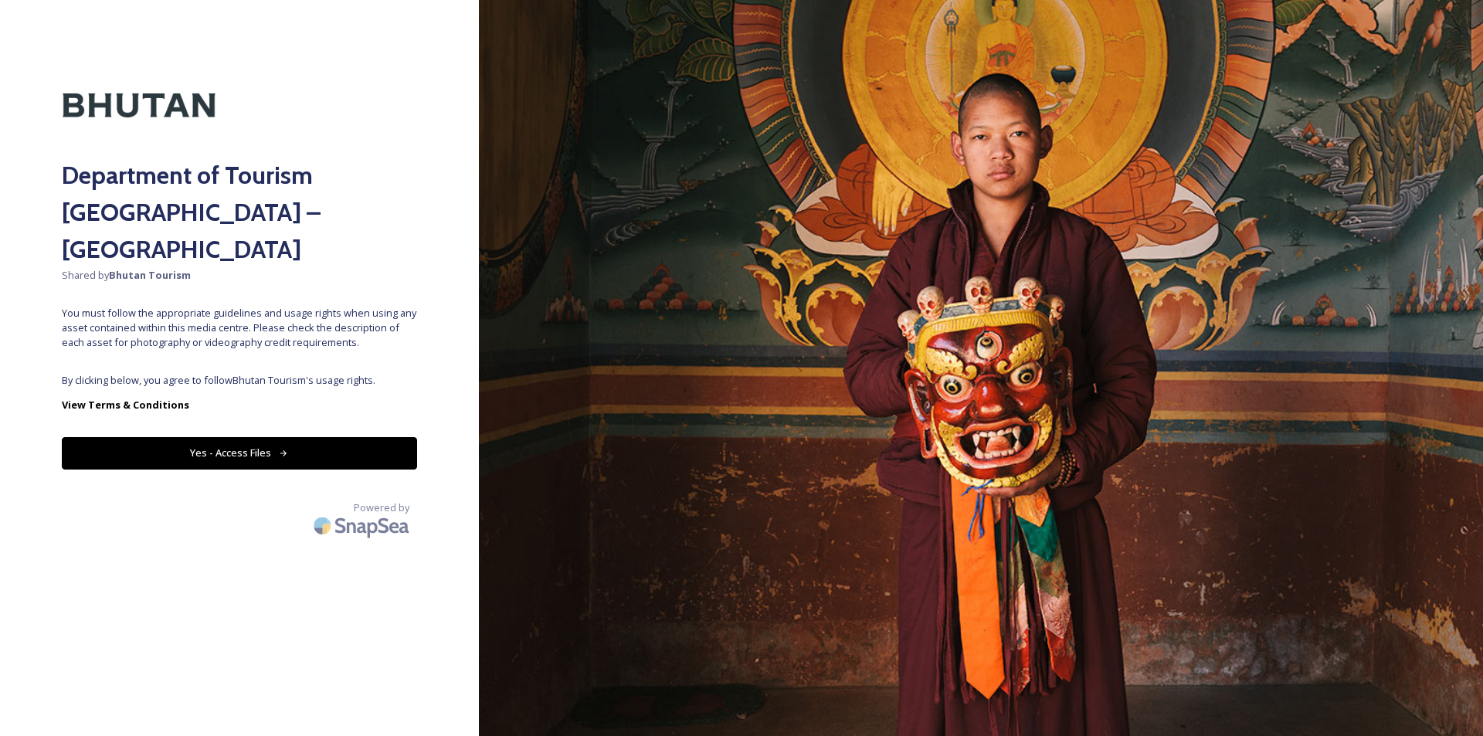
click at [288, 437] on button "Yes - Access Files" at bounding box center [239, 453] width 355 height 32
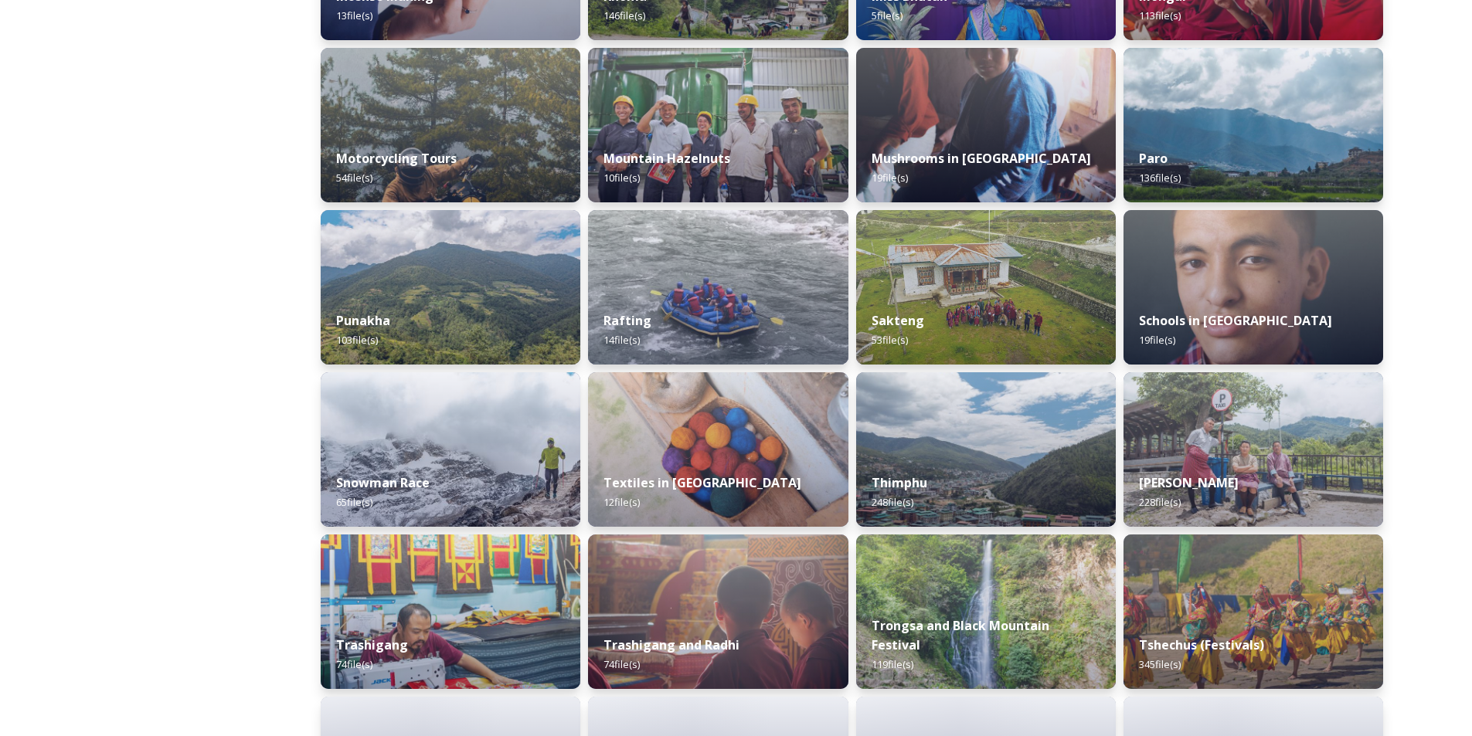
scroll to position [1030, 0]
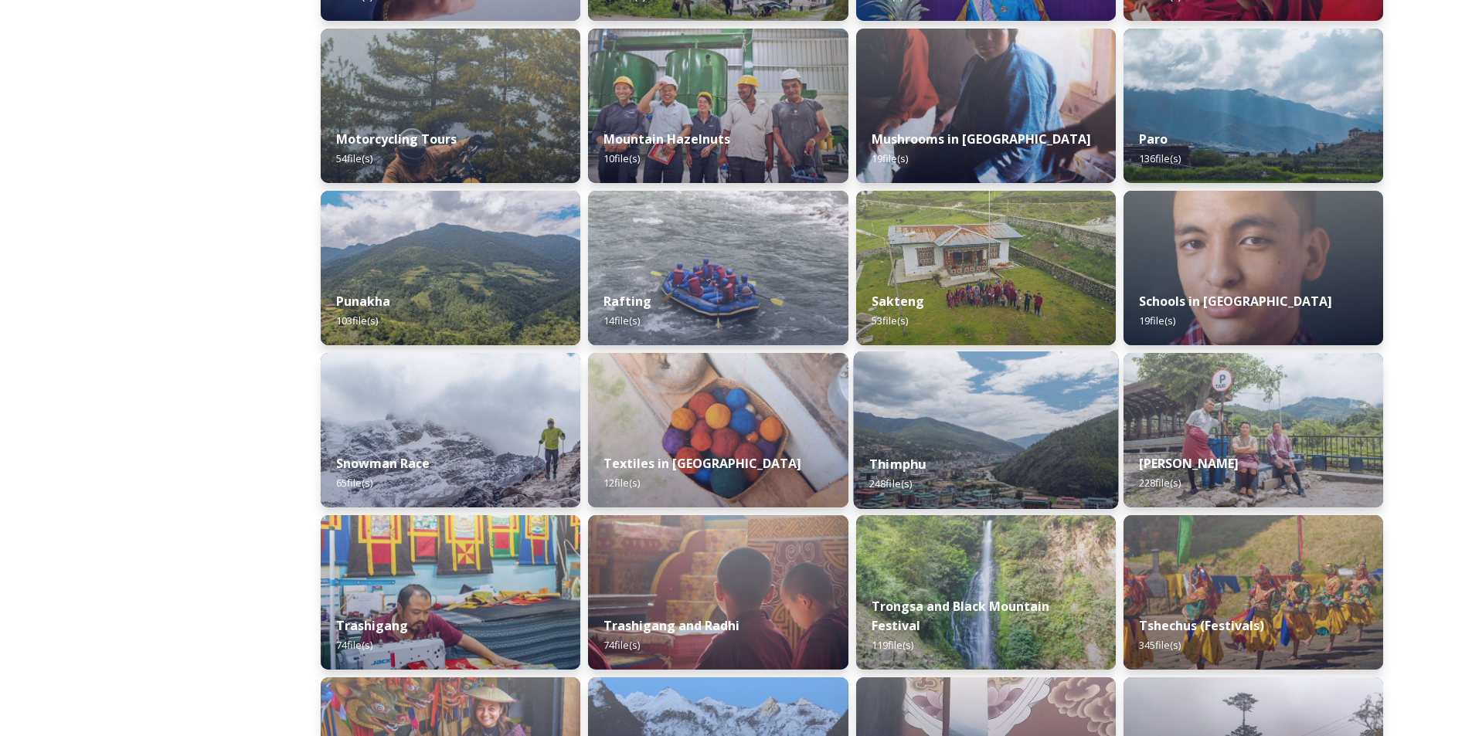
click at [1046, 419] on img at bounding box center [985, 431] width 265 height 158
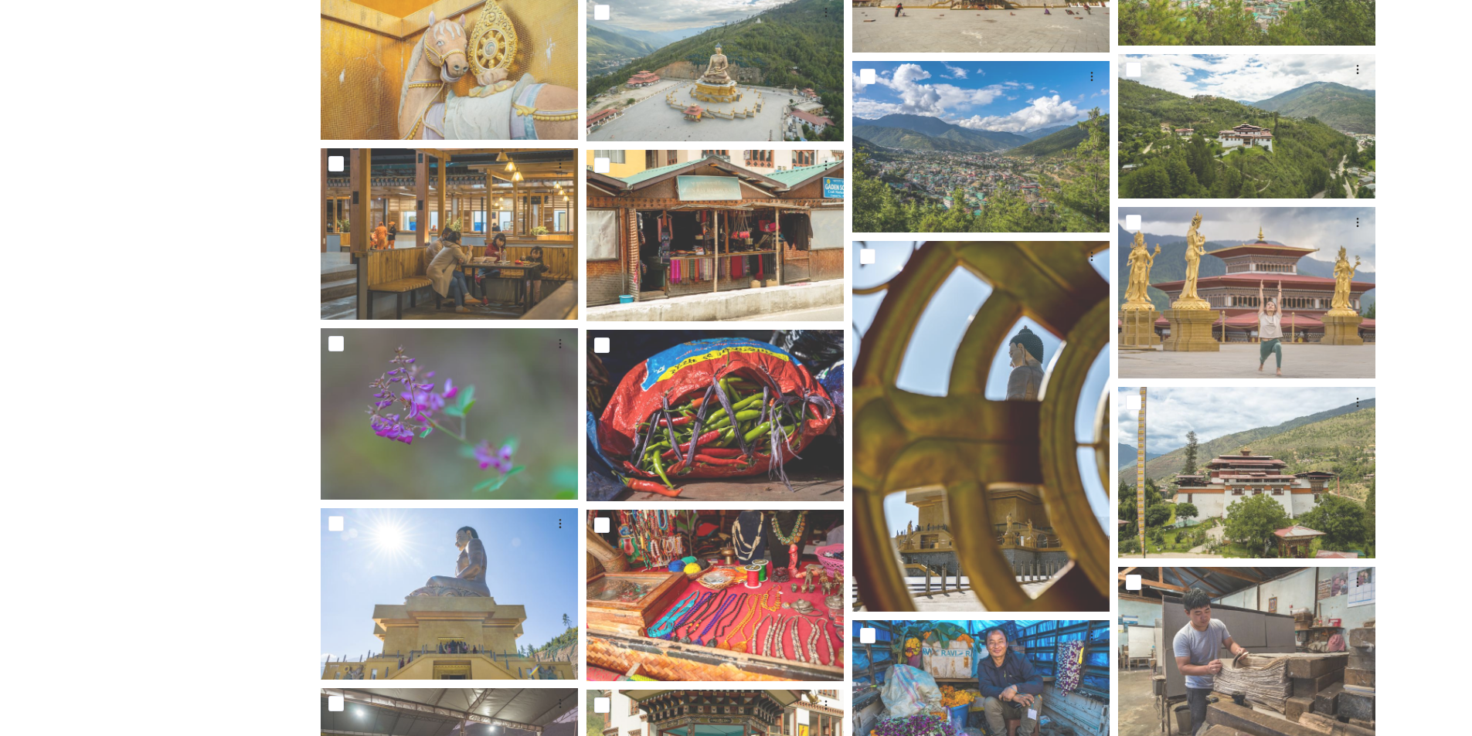
scroll to position [6953, 0]
